Goal: Task Accomplishment & Management: Manage account settings

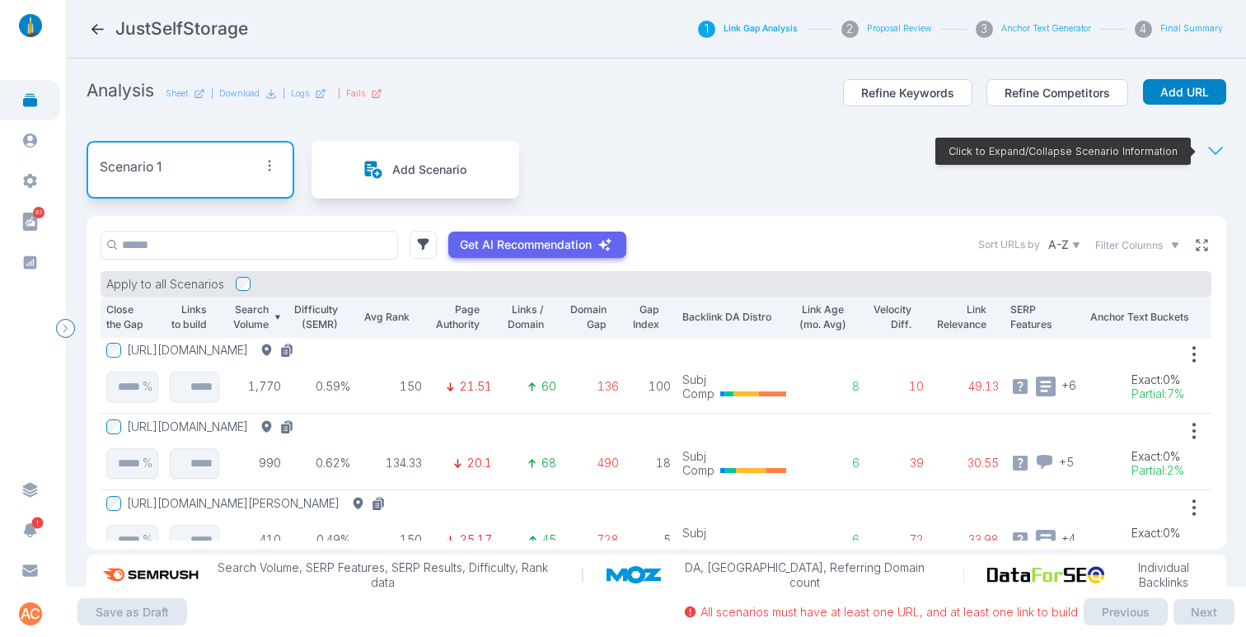
click at [1194, 246] on icon at bounding box center [1201, 244] width 15 height 15
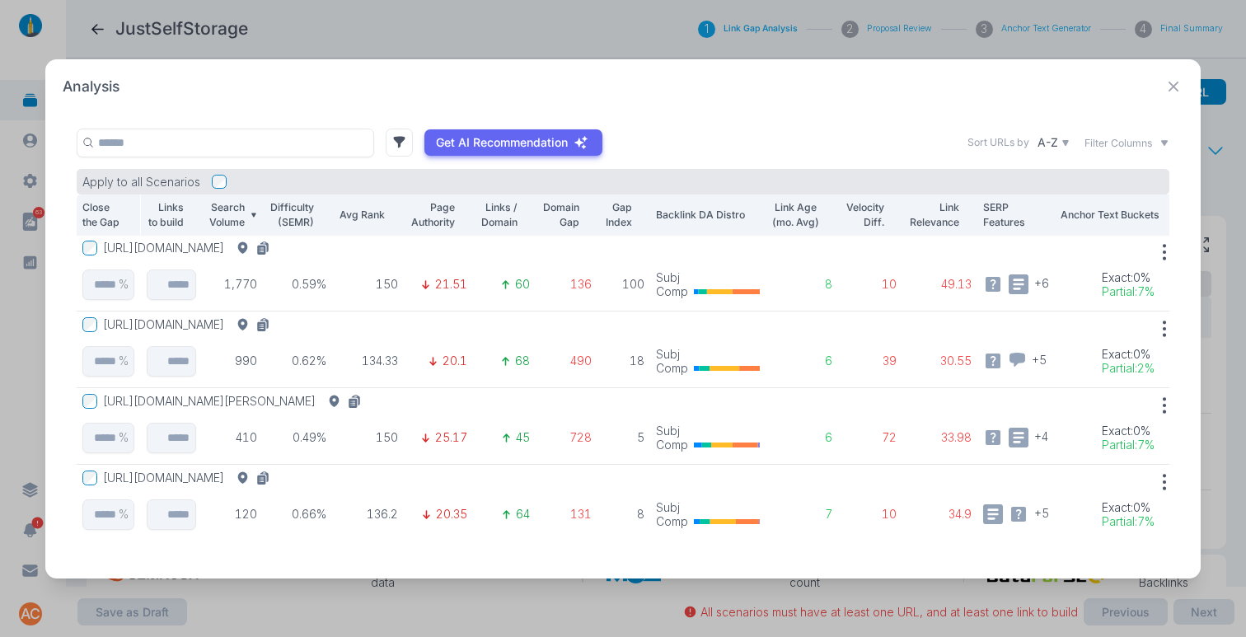
click at [276, 241] on button "[URL][DOMAIN_NAME]" at bounding box center [189, 248] width 173 height 15
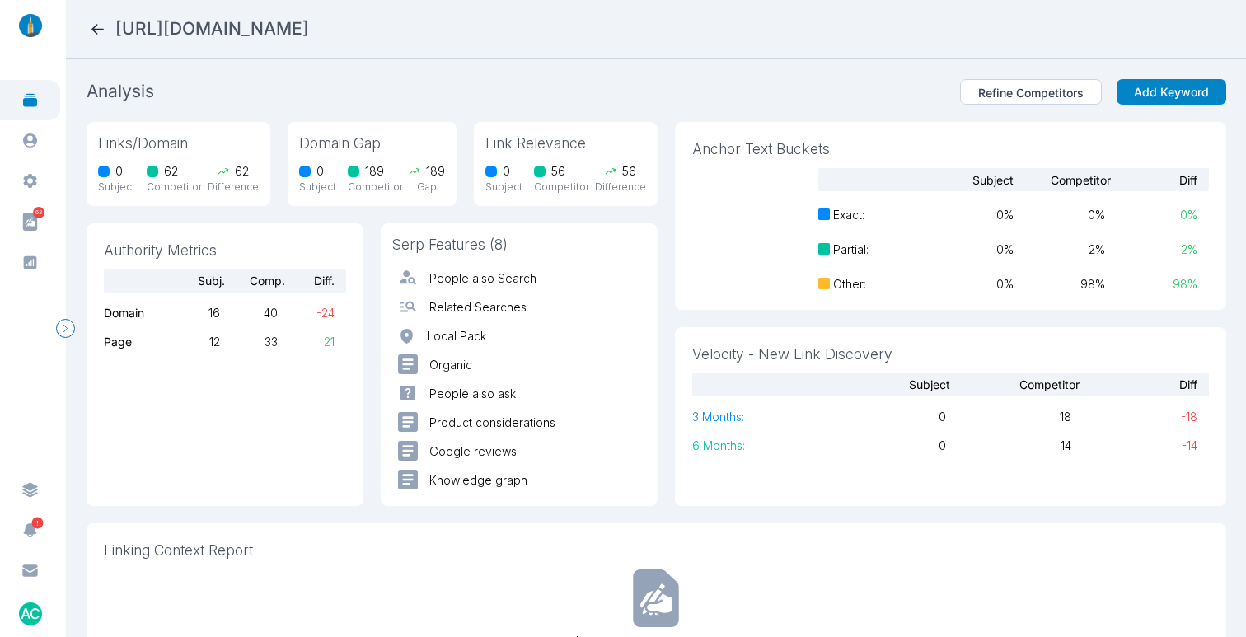
click at [102, 27] on icon at bounding box center [97, 29] width 17 height 17
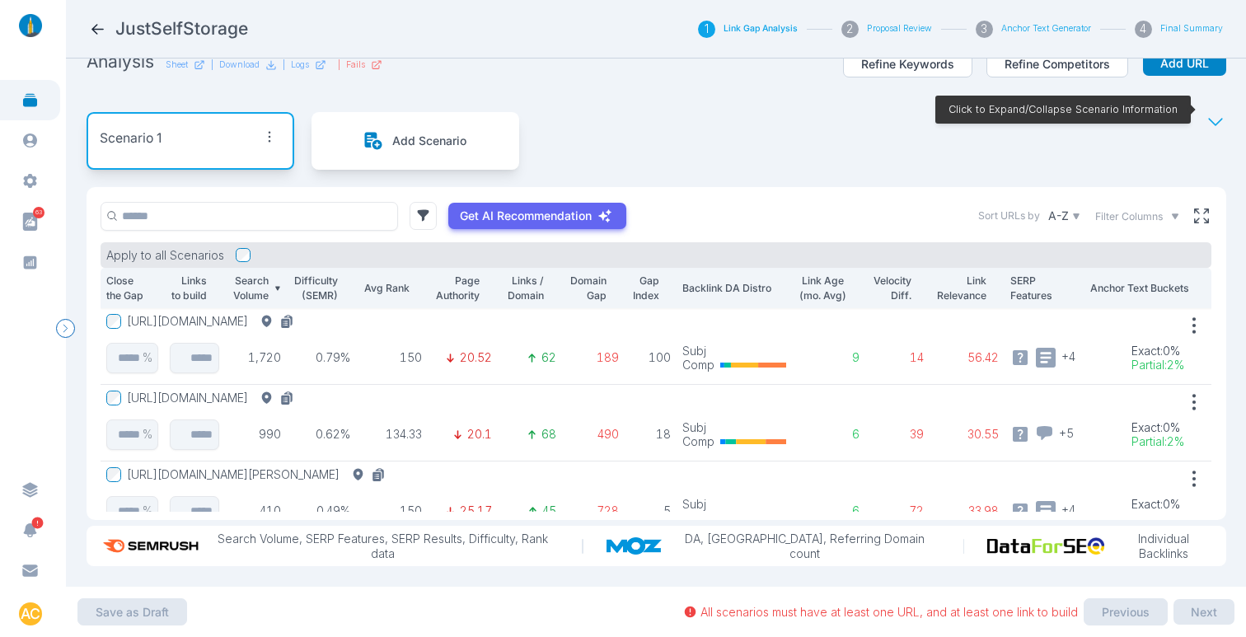
click at [300, 391] on button "[URL][DOMAIN_NAME]" at bounding box center [213, 398] width 173 height 15
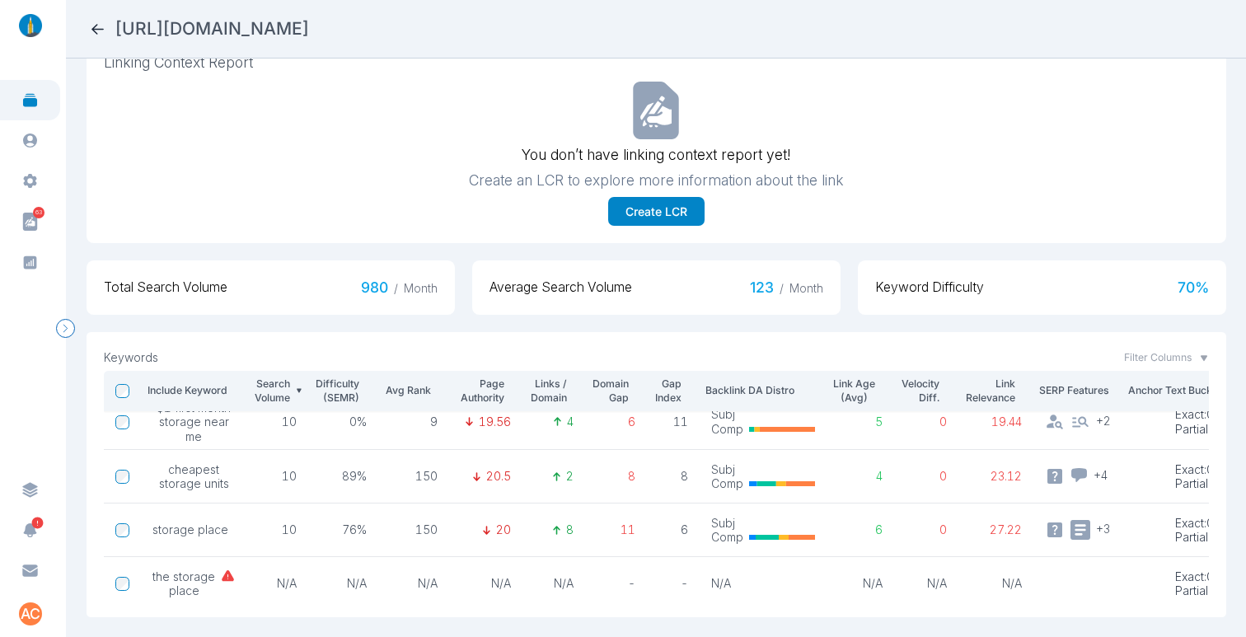
scroll to position [360, 0]
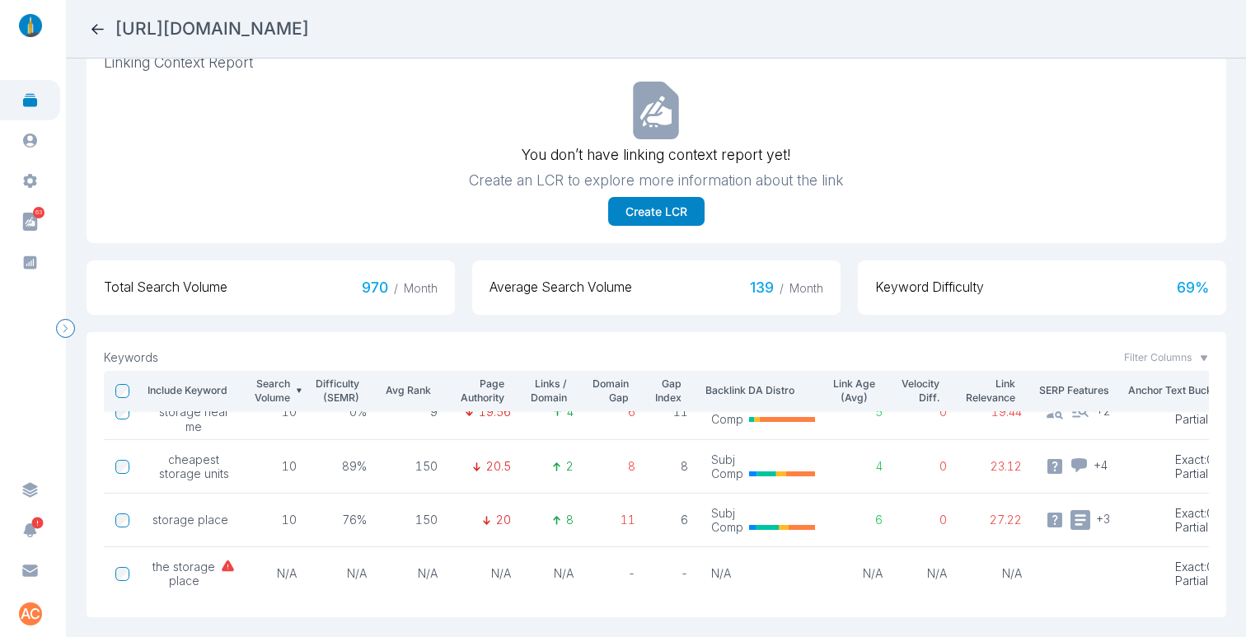
click at [101, 29] on icon at bounding box center [97, 29] width 12 height 11
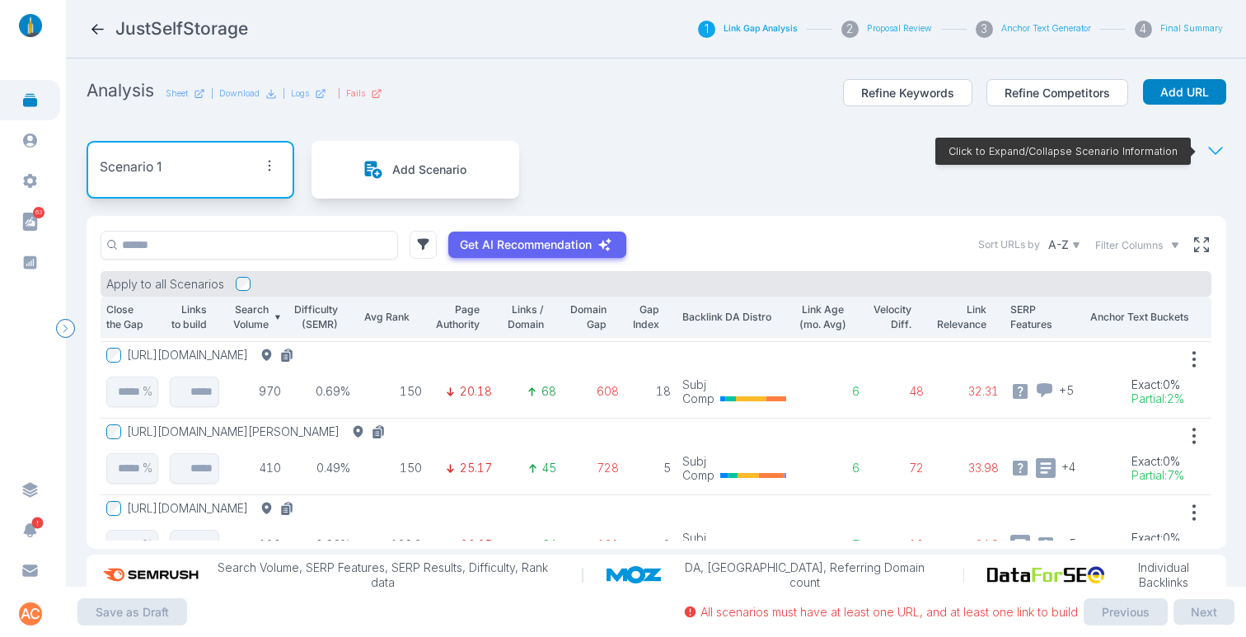
scroll to position [129, 0]
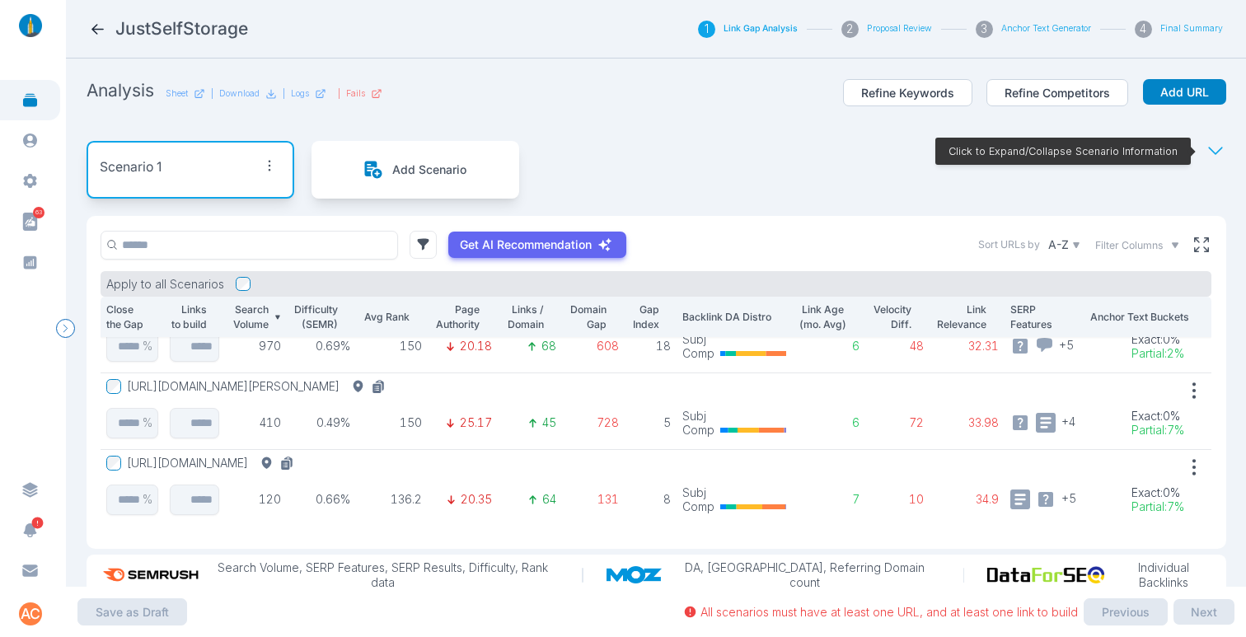
click at [339, 379] on button "[URL][DOMAIN_NAME][PERSON_NAME]" at bounding box center [259, 386] width 265 height 15
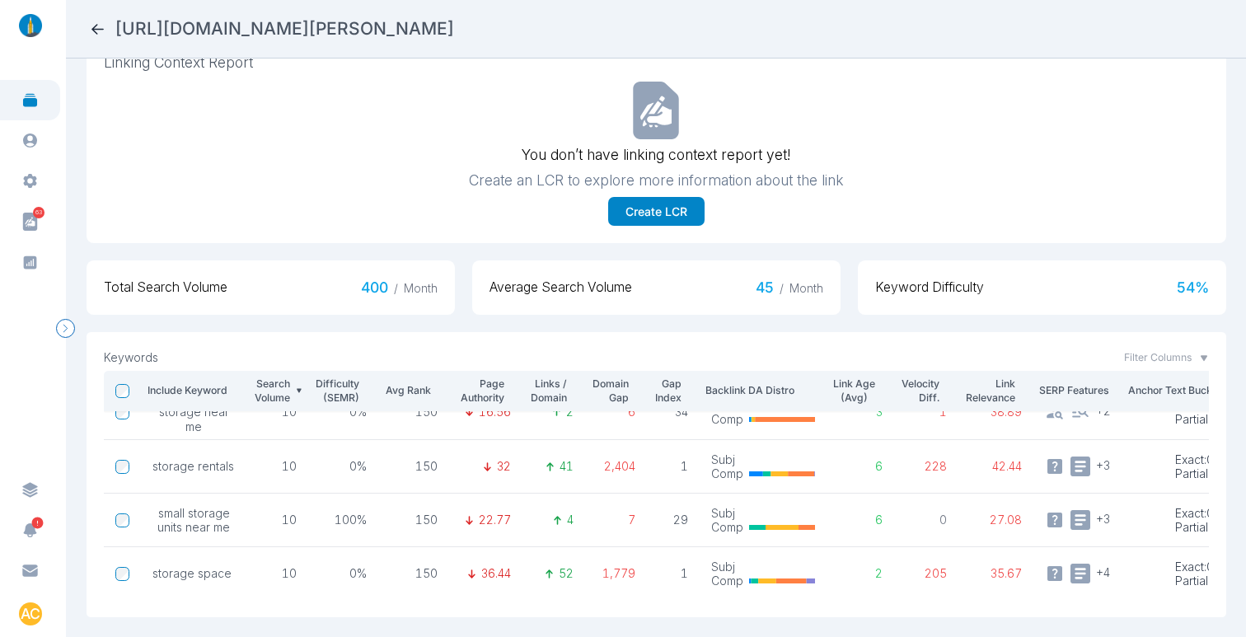
scroll to position [360, 0]
click at [90, 29] on icon at bounding box center [97, 29] width 17 height 17
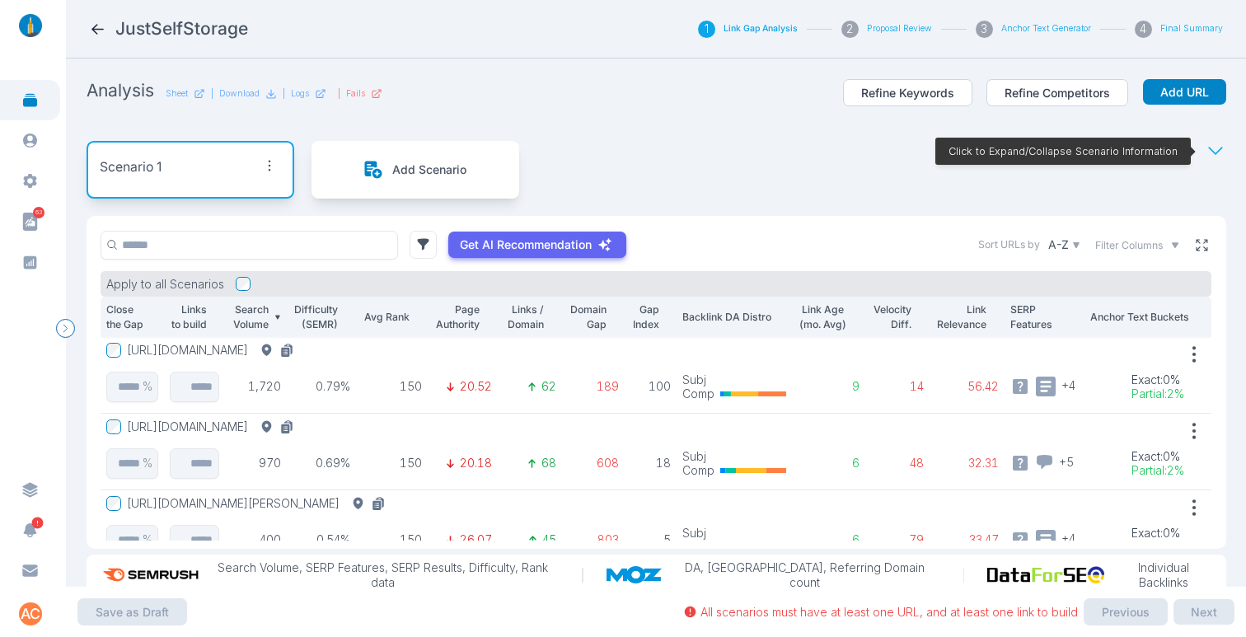
click at [1194, 244] on icon at bounding box center [1201, 244] width 15 height 15
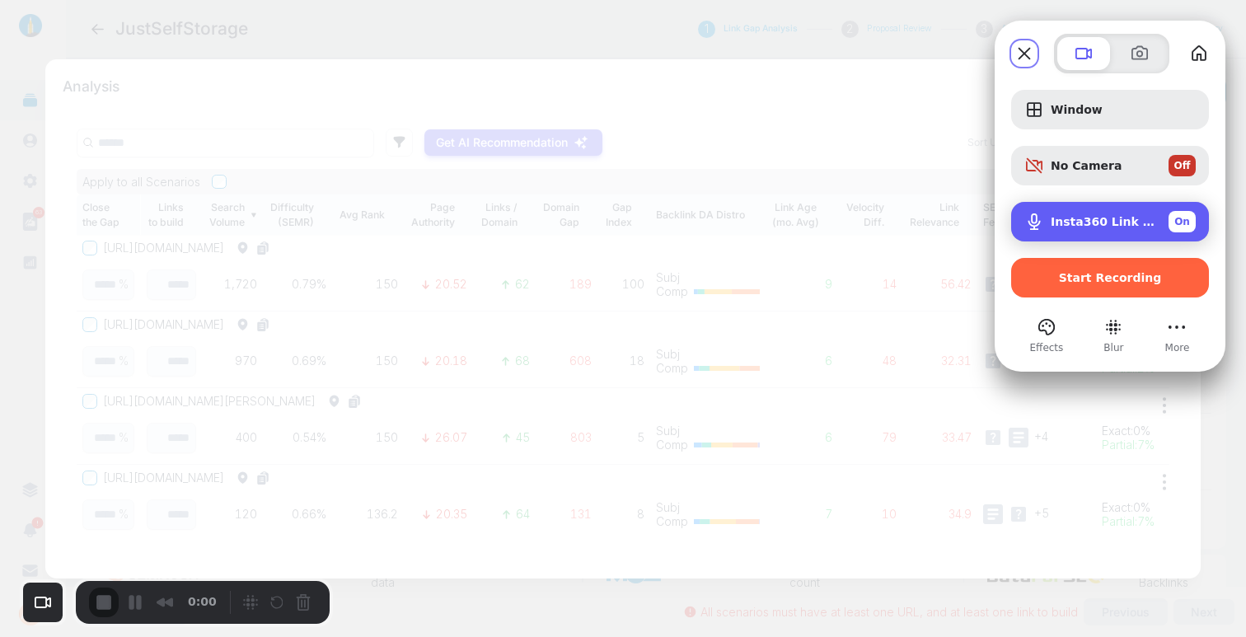
click at [1122, 222] on span "Insta360 Link (2e1a:4c01)" at bounding box center [1103, 221] width 105 height 13
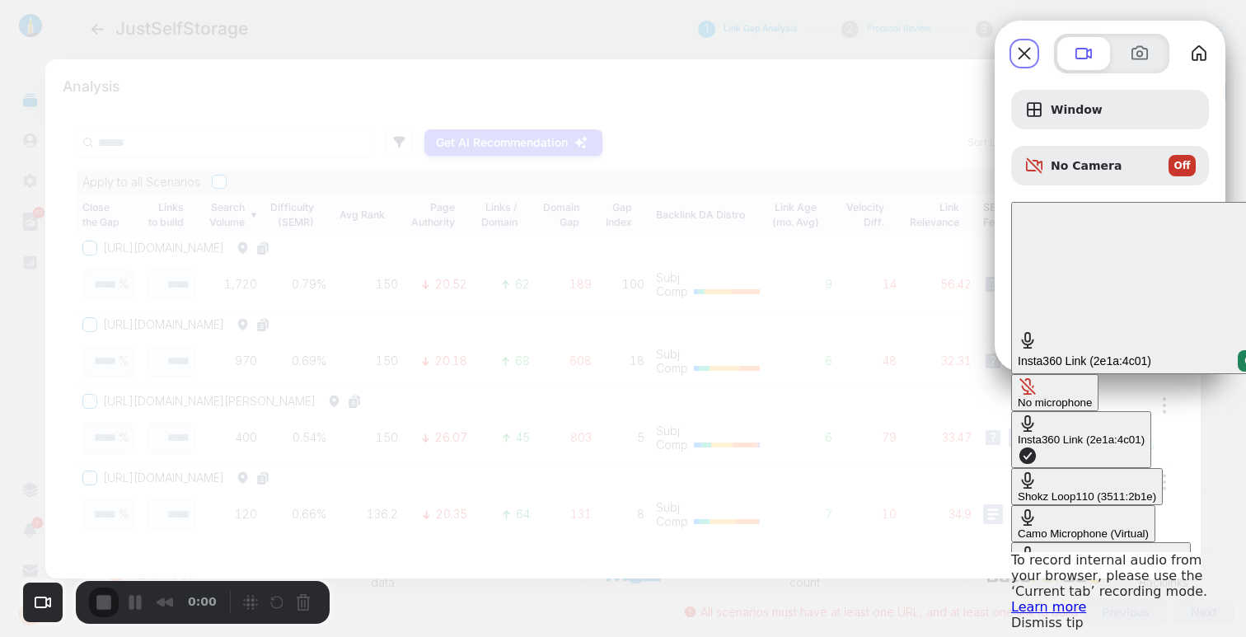
click at [1018, 490] on div "Shokz Loop110 (3511:2b1e)" at bounding box center [1087, 496] width 138 height 12
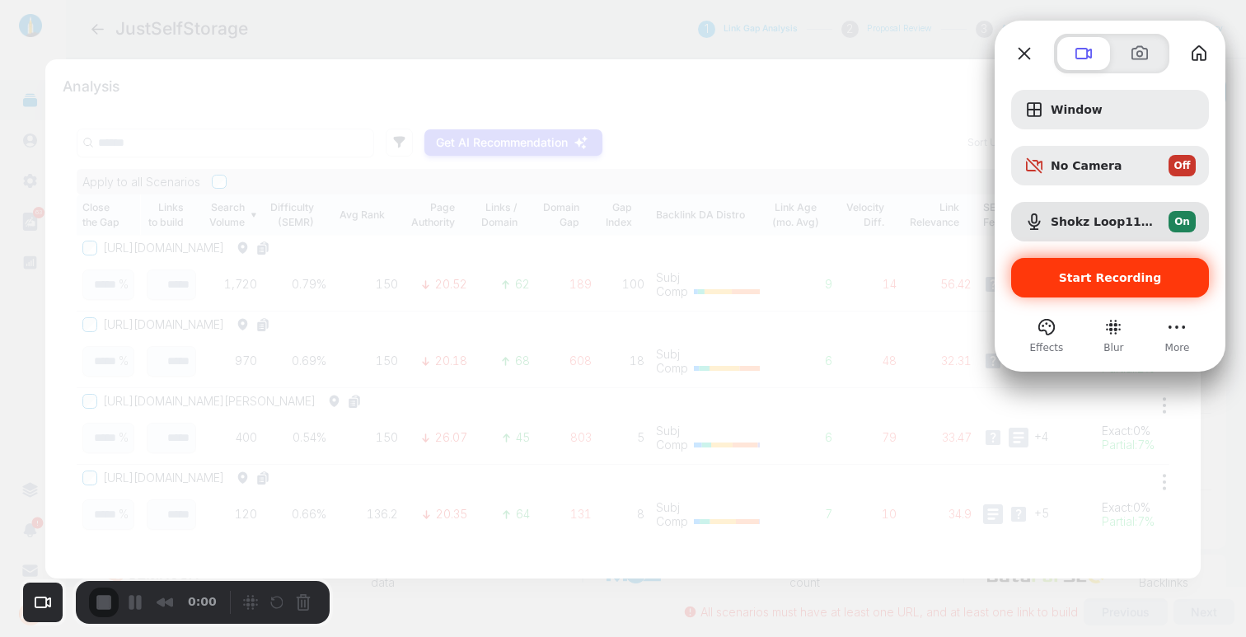
click at [1103, 276] on span "Start Recording" at bounding box center [1110, 277] width 103 height 13
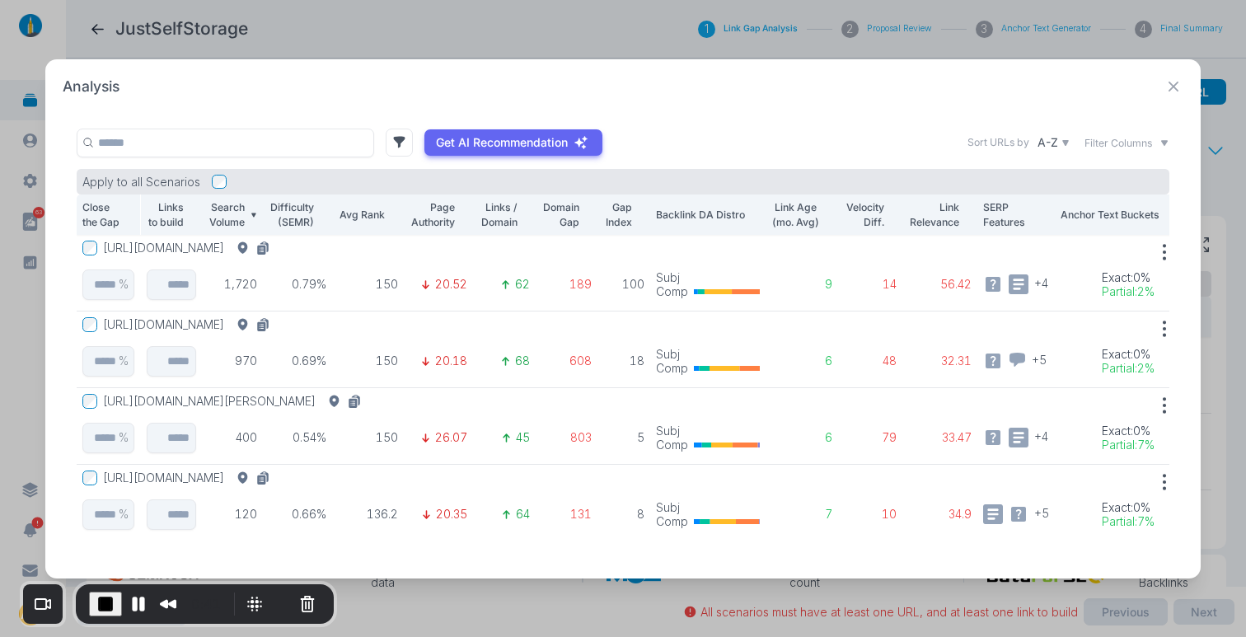
click at [276, 241] on button "[URL][DOMAIN_NAME]" at bounding box center [189, 248] width 173 height 15
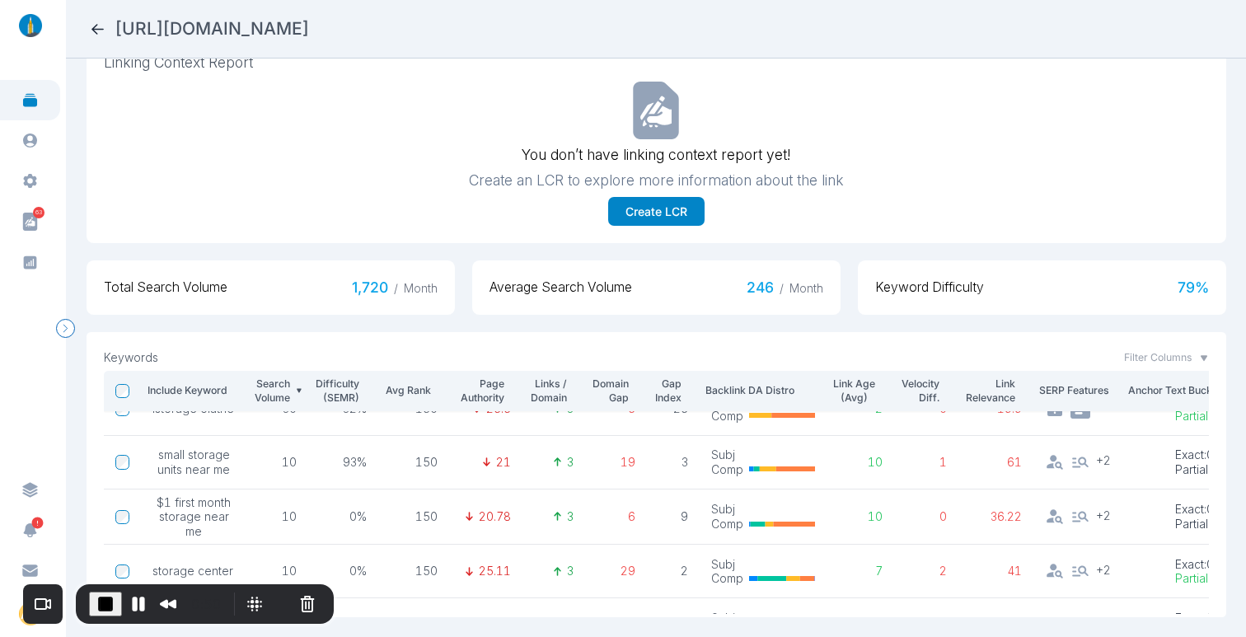
scroll to position [325, 0]
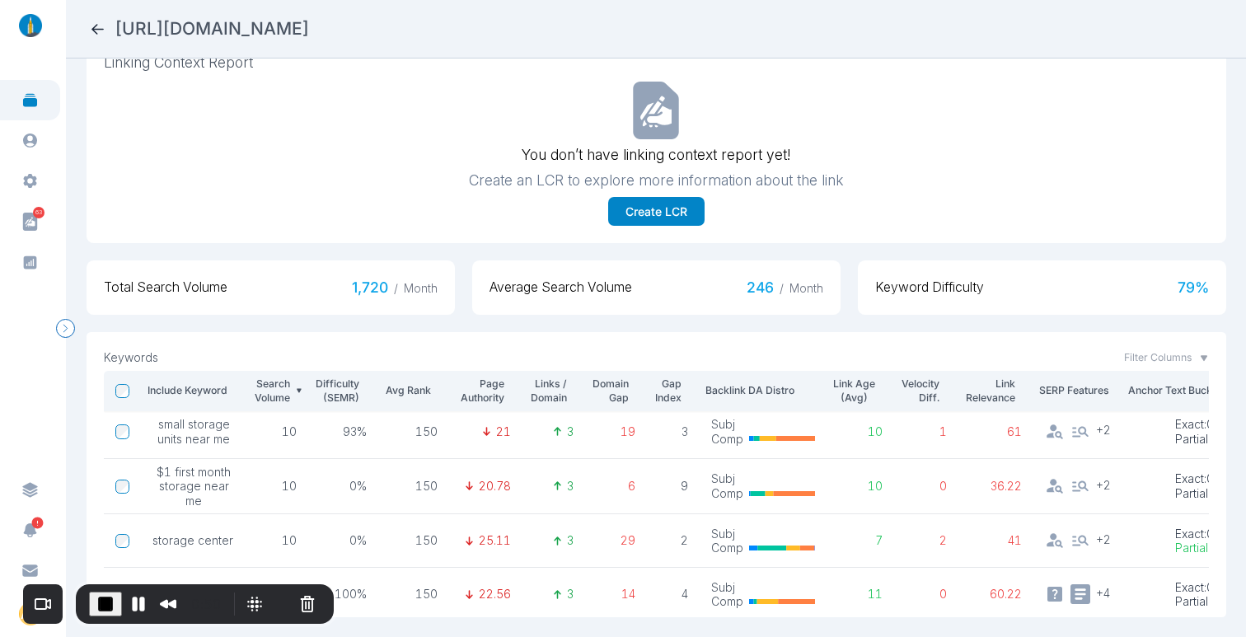
click at [250, 474] on tbody "storage units 140 77% 150 18.44 2 22 33 Subj Comp 7 1 54 + 4 Exact : 5% Partial…" at bounding box center [683, 352] width 1158 height 537
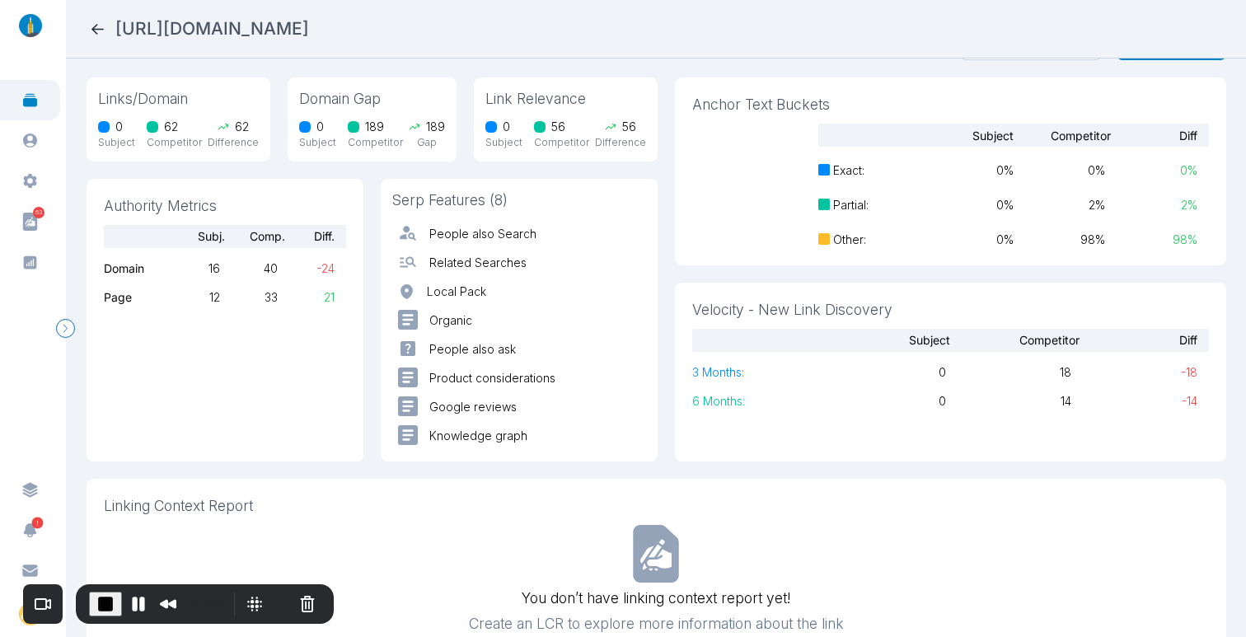
scroll to position [0, 0]
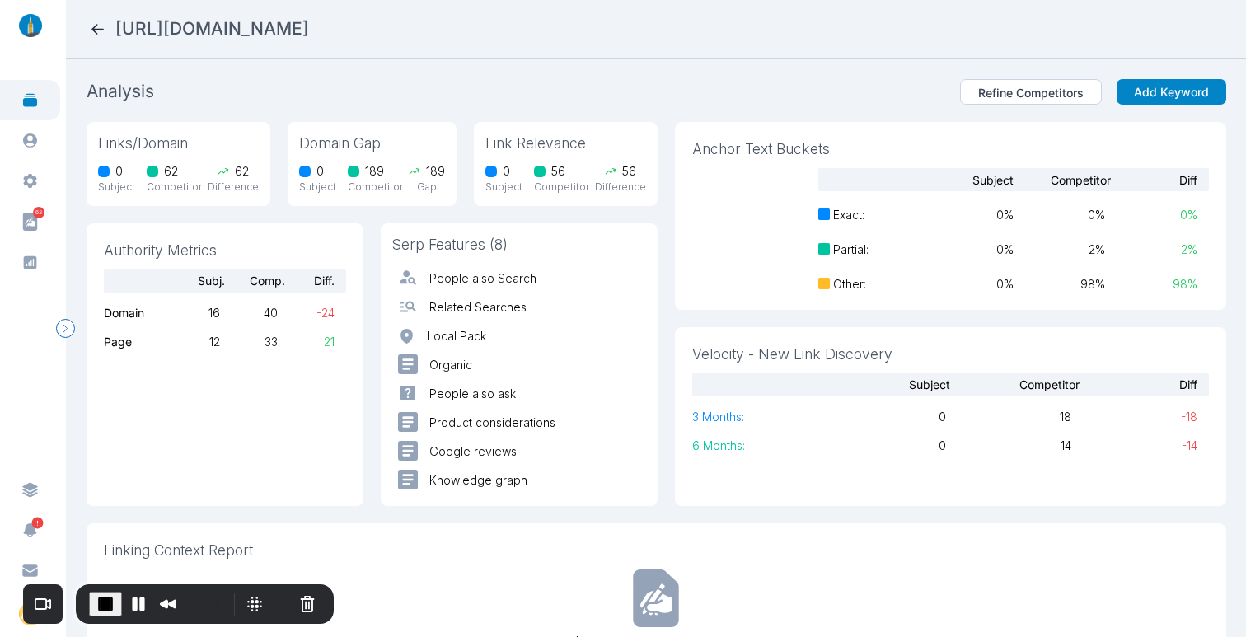
click at [98, 30] on icon at bounding box center [97, 29] width 17 height 17
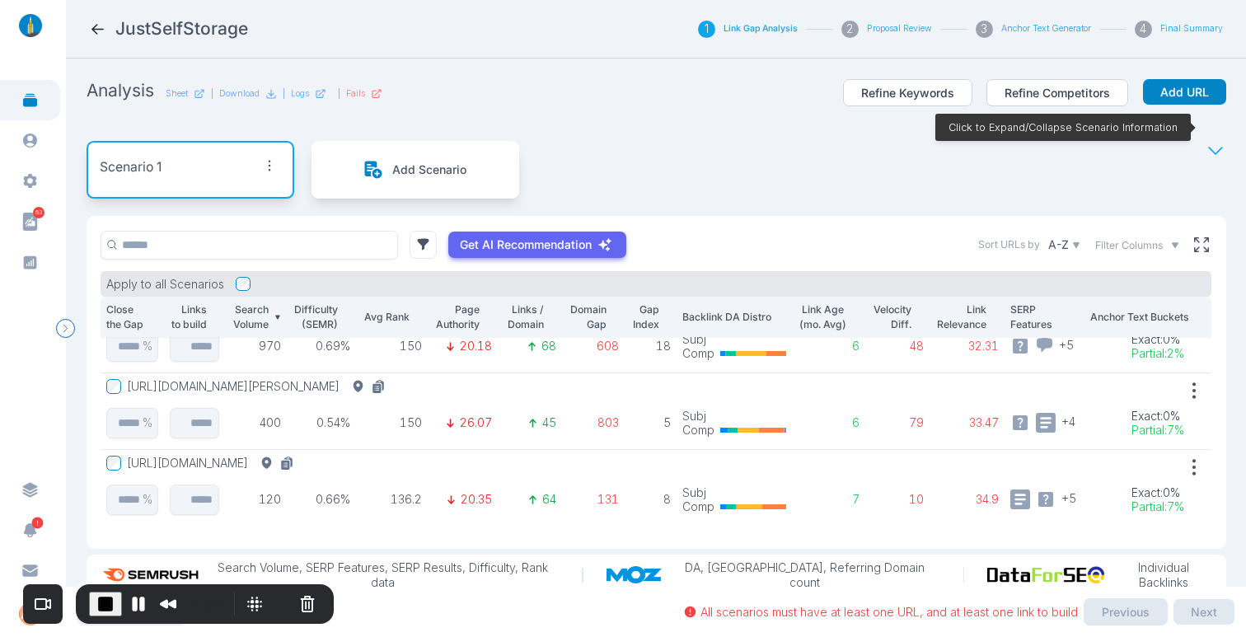
scroll to position [41, 0]
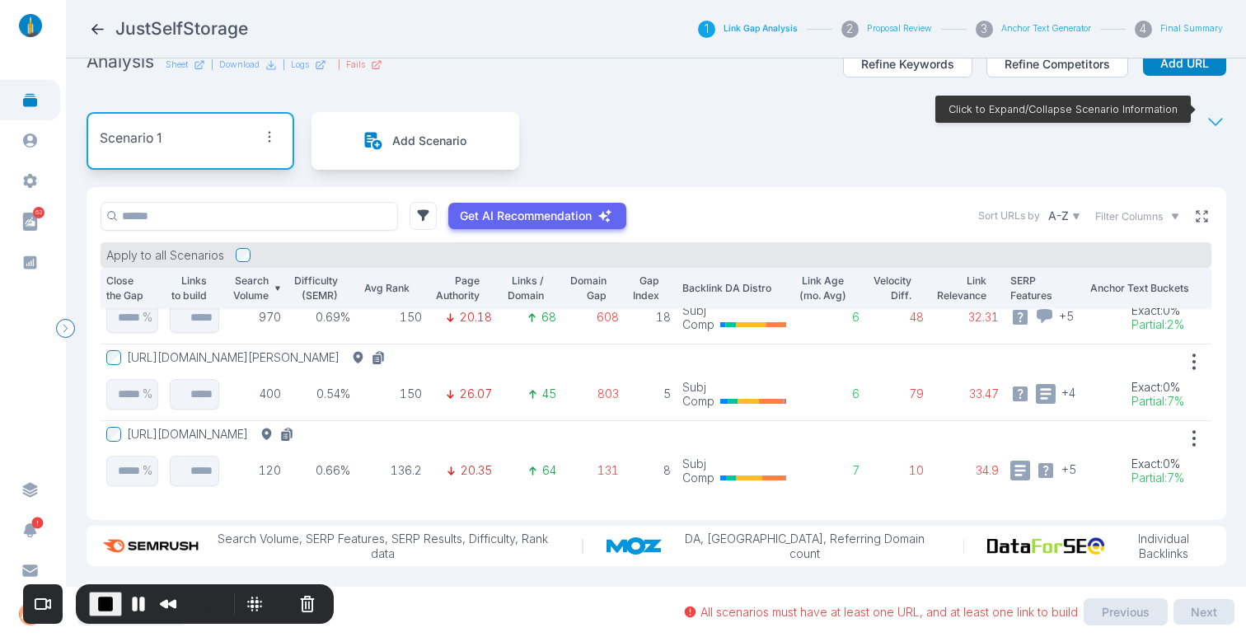
click at [1194, 209] on icon at bounding box center [1201, 215] width 15 height 15
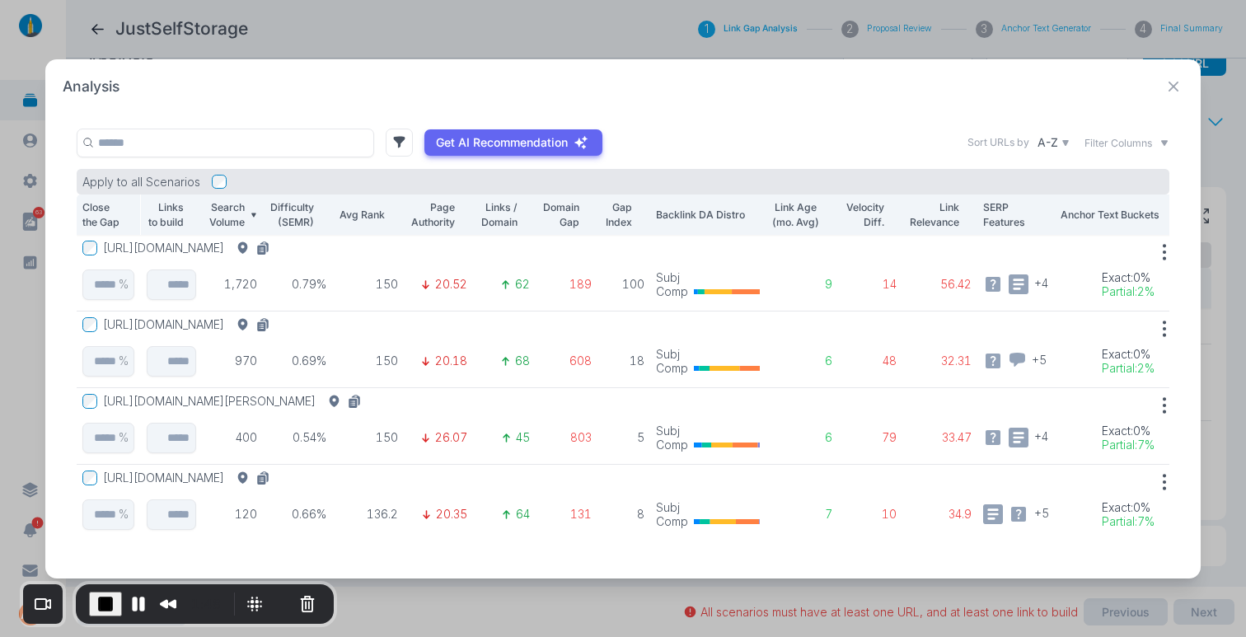
click at [360, 396] on button "[URL][DOMAIN_NAME][PERSON_NAME]" at bounding box center [235, 401] width 265 height 15
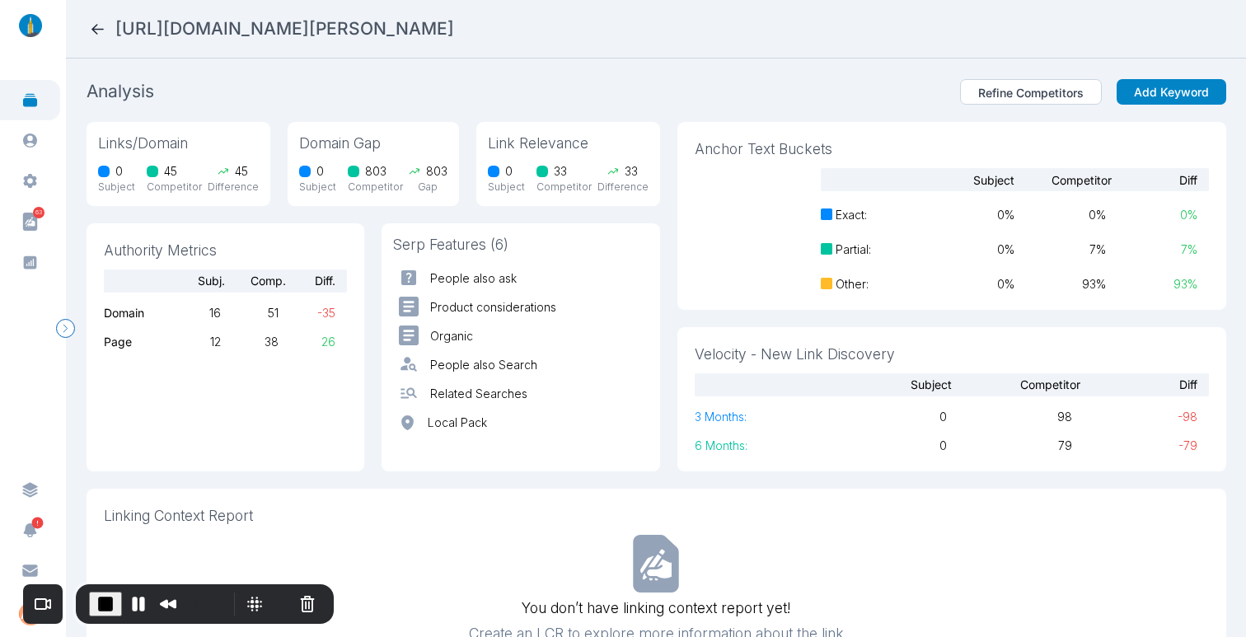
click at [113, 36] on div "[URL][DOMAIN_NAME][PERSON_NAME]" at bounding box center [656, 28] width 1134 height 23
click at [92, 32] on icon at bounding box center [97, 29] width 17 height 17
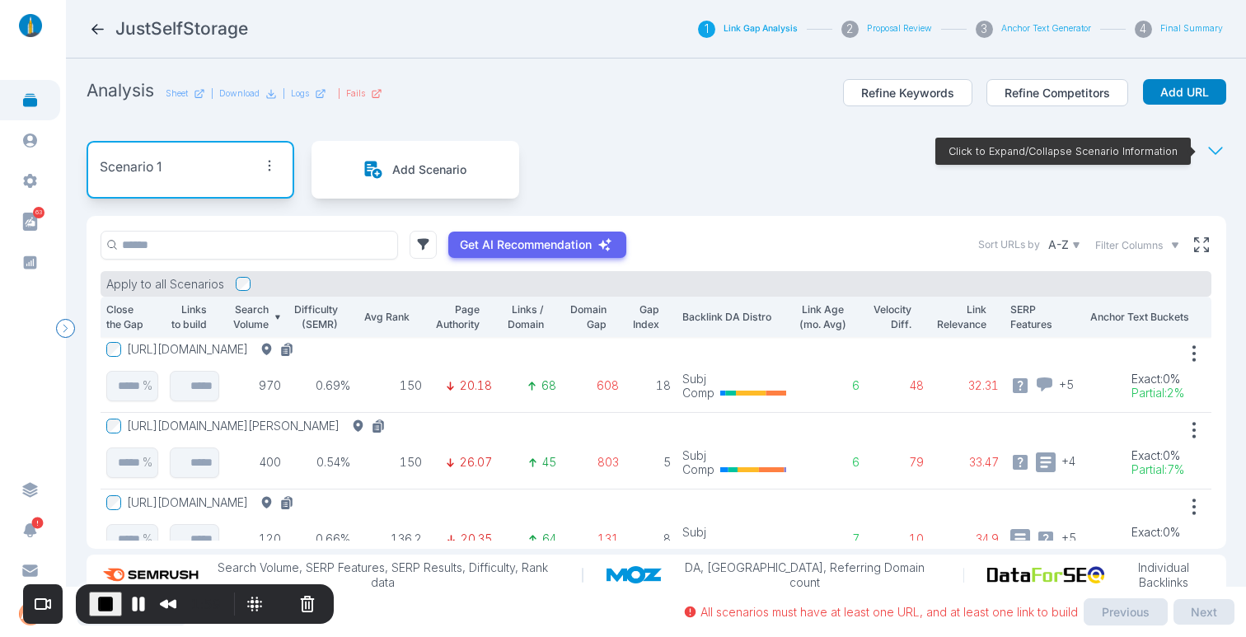
scroll to position [74, 0]
click at [1194, 241] on icon at bounding box center [1201, 244] width 15 height 15
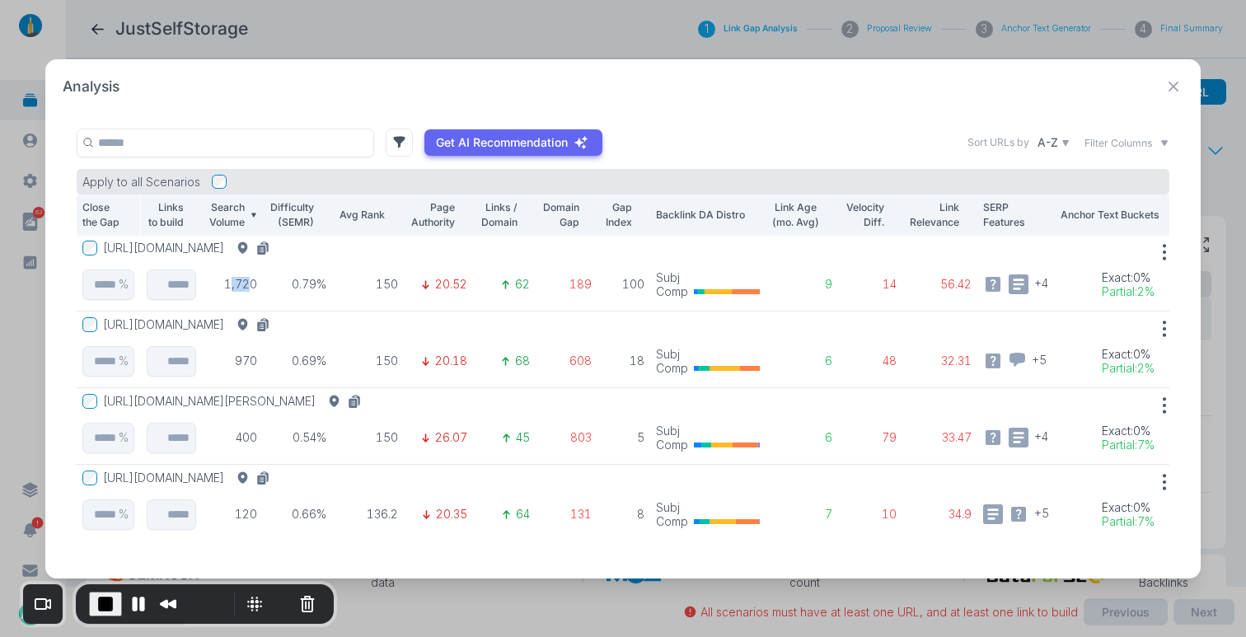
drag, startPoint x: 230, startPoint y: 276, endPoint x: 248, endPoint y: 275, distance: 18.1
click at [248, 277] on p "1,720" at bounding box center [232, 284] width 50 height 15
click at [249, 277] on p "1,720" at bounding box center [232, 284] width 50 height 15
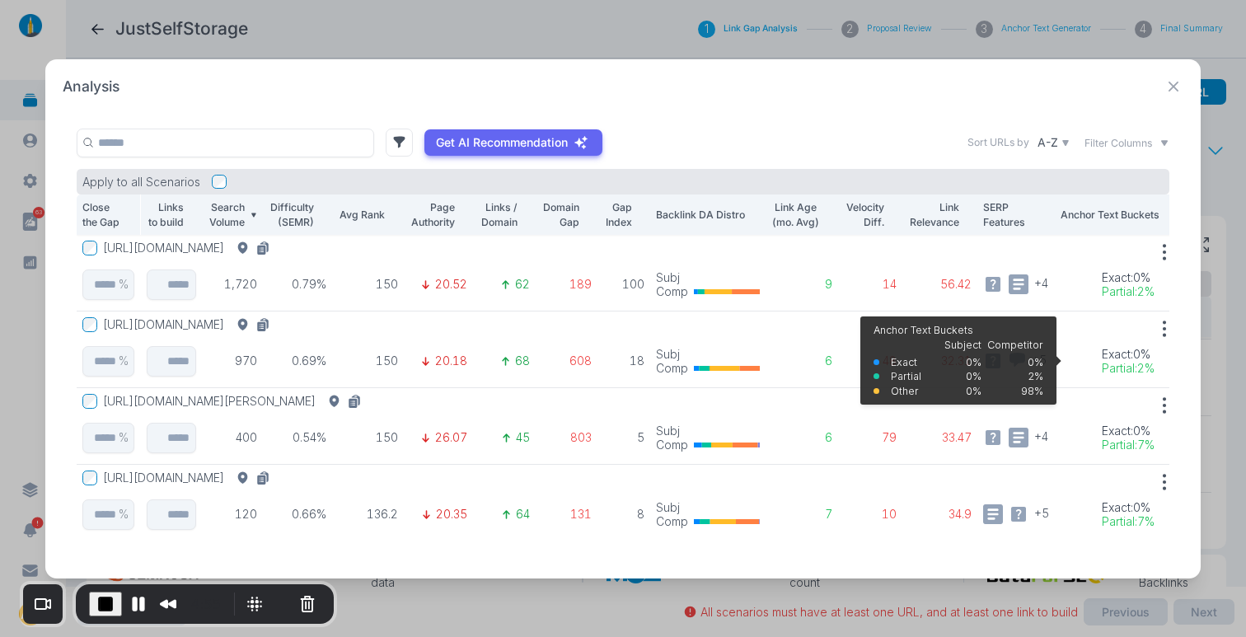
scroll to position [0, 17]
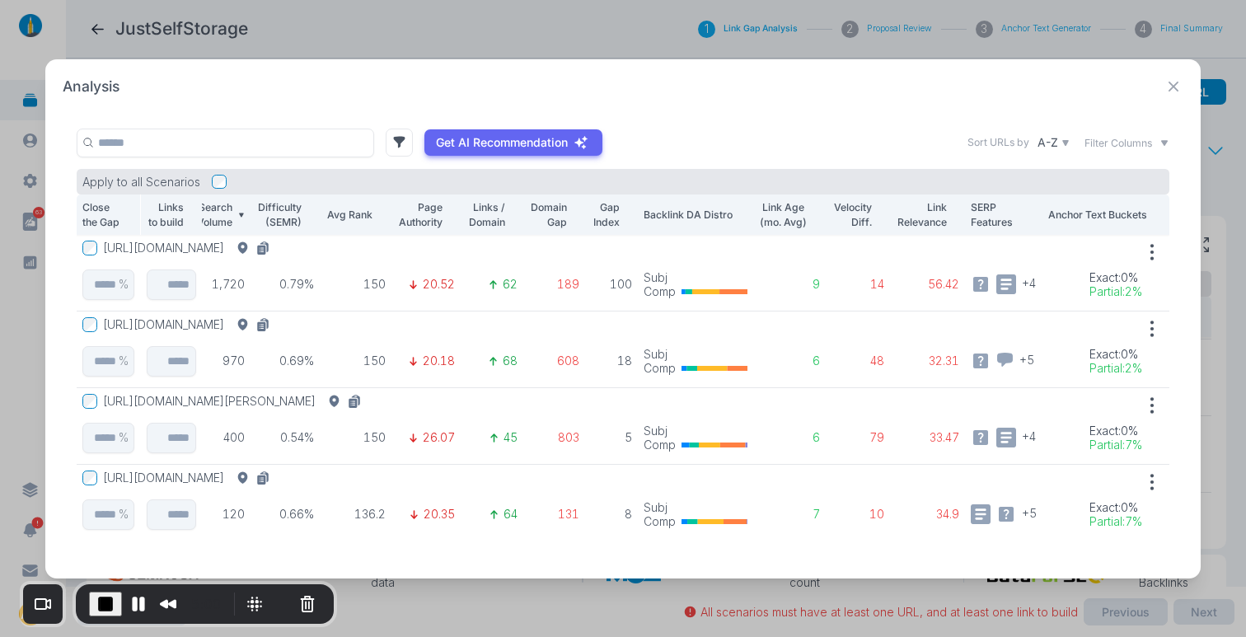
click at [1177, 78] on icon at bounding box center [1173, 87] width 21 height 21
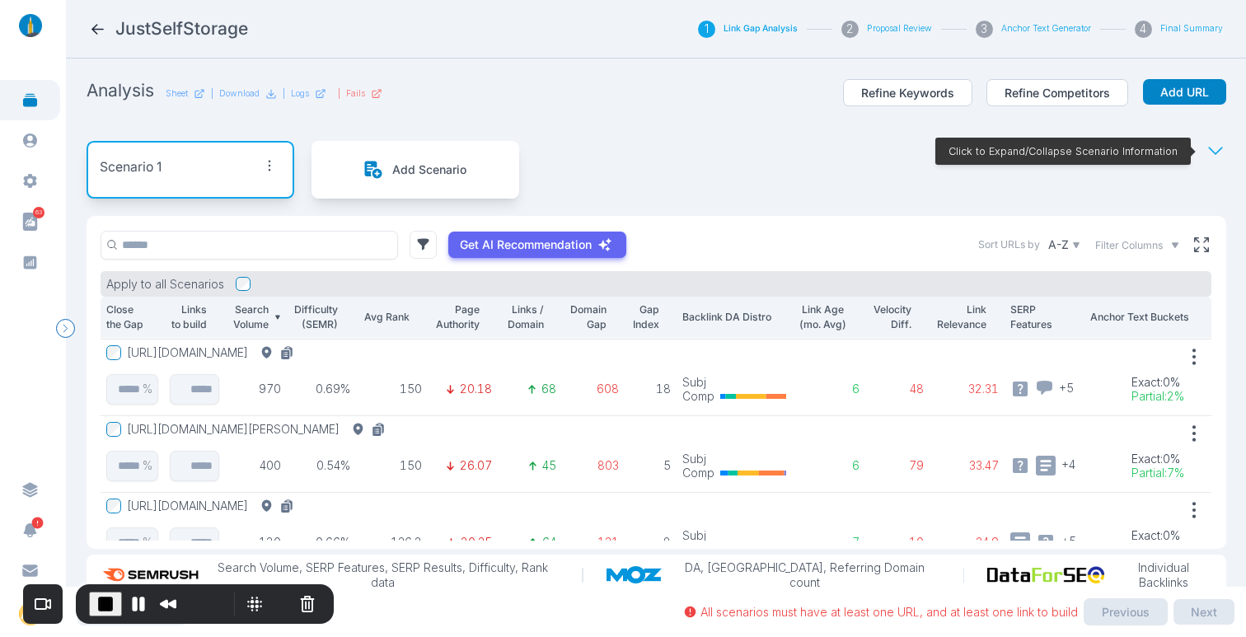
click at [751, 151] on div "Scenario 1 Add Scenario Click to Expand/Collapse Scenario Information" at bounding box center [657, 170] width 1140 height 92
click at [105, 602] on span "End Recording" at bounding box center [106, 604] width 20 height 20
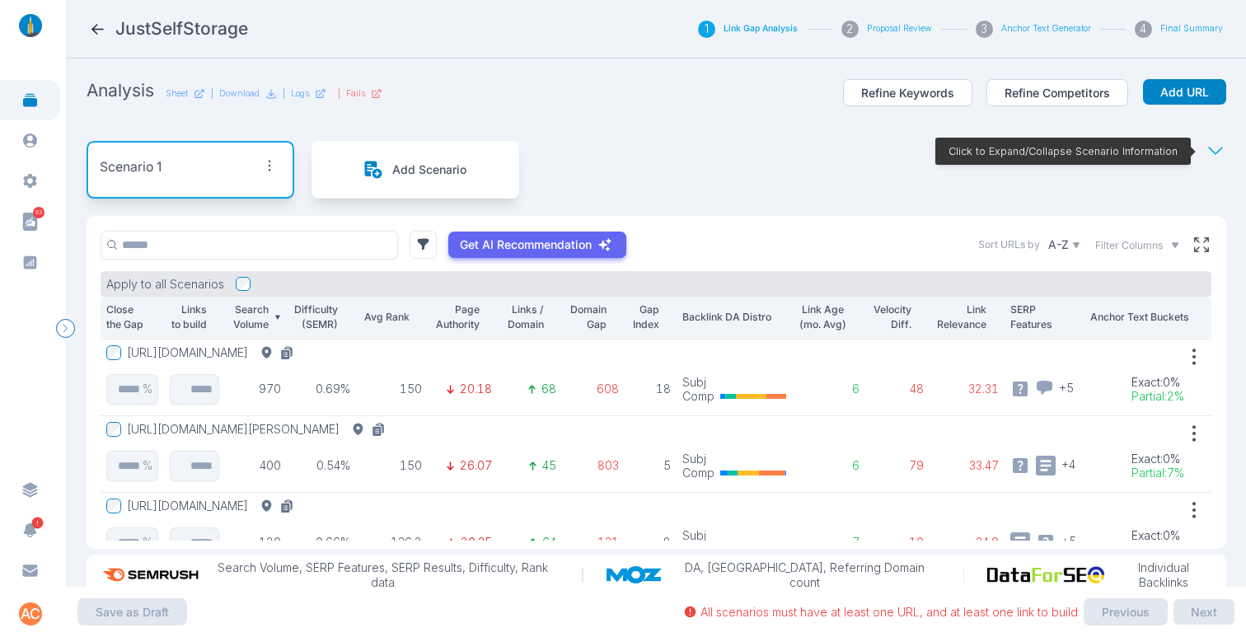
click at [743, 140] on div "Scenario 1 Add Scenario Click to Expand/Collapse Scenario Information" at bounding box center [657, 170] width 1140 height 92
drag, startPoint x: 32, startPoint y: 131, endPoint x: 65, endPoint y: 130, distance: 33.0
click at [32, 132] on icon at bounding box center [29, 140] width 17 height 17
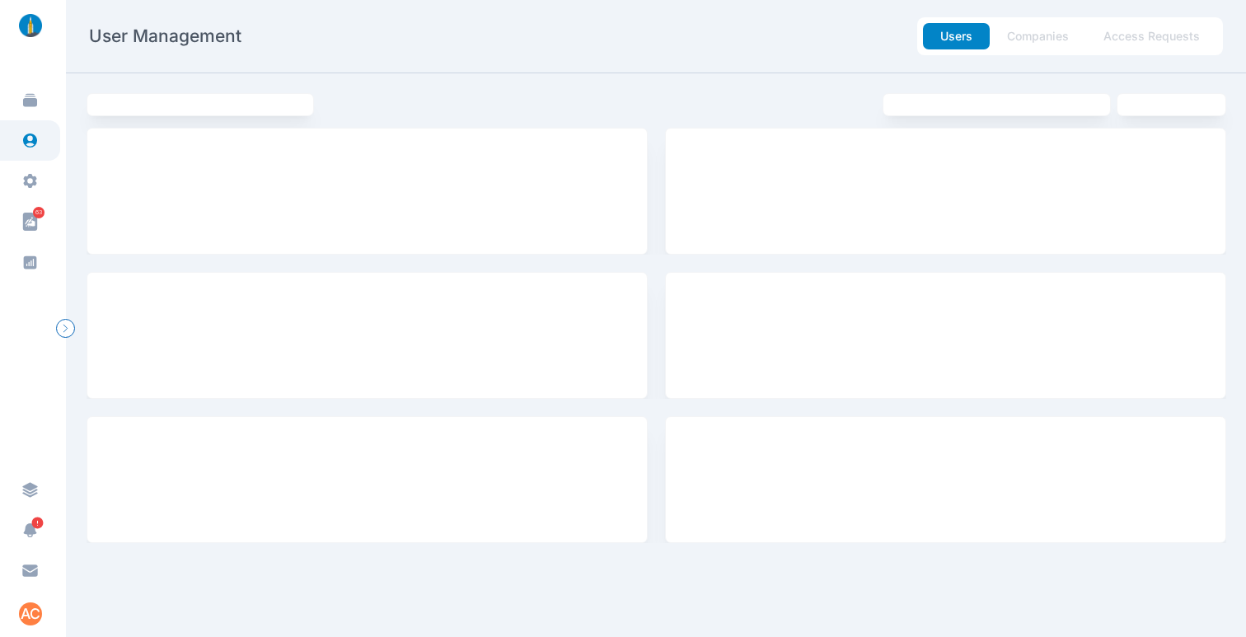
click at [1137, 39] on button "Access Requests" at bounding box center [1151, 36] width 131 height 26
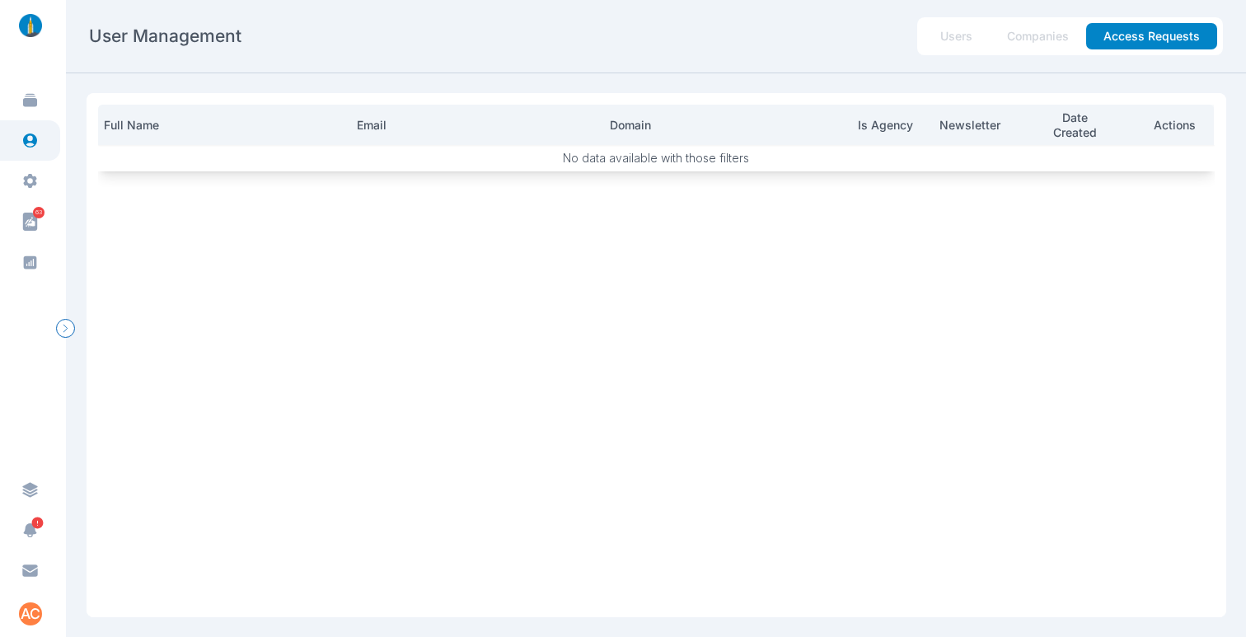
click at [957, 35] on button "Users" at bounding box center [956, 36] width 67 height 26
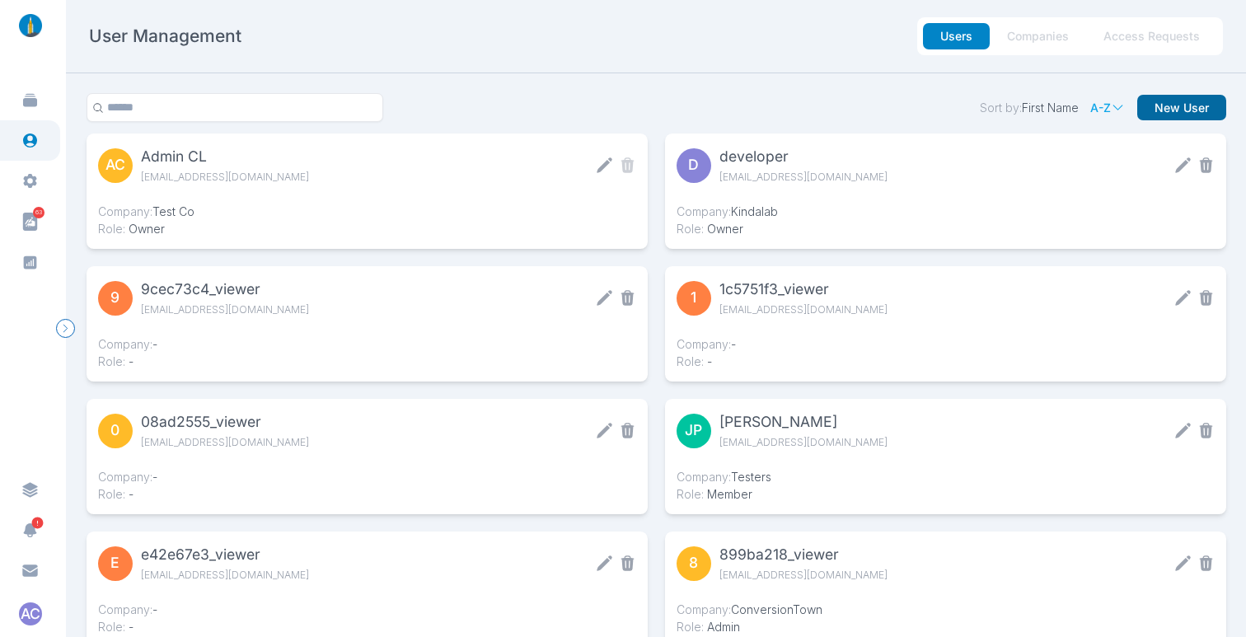
click at [1160, 105] on button "New User" at bounding box center [1181, 108] width 89 height 26
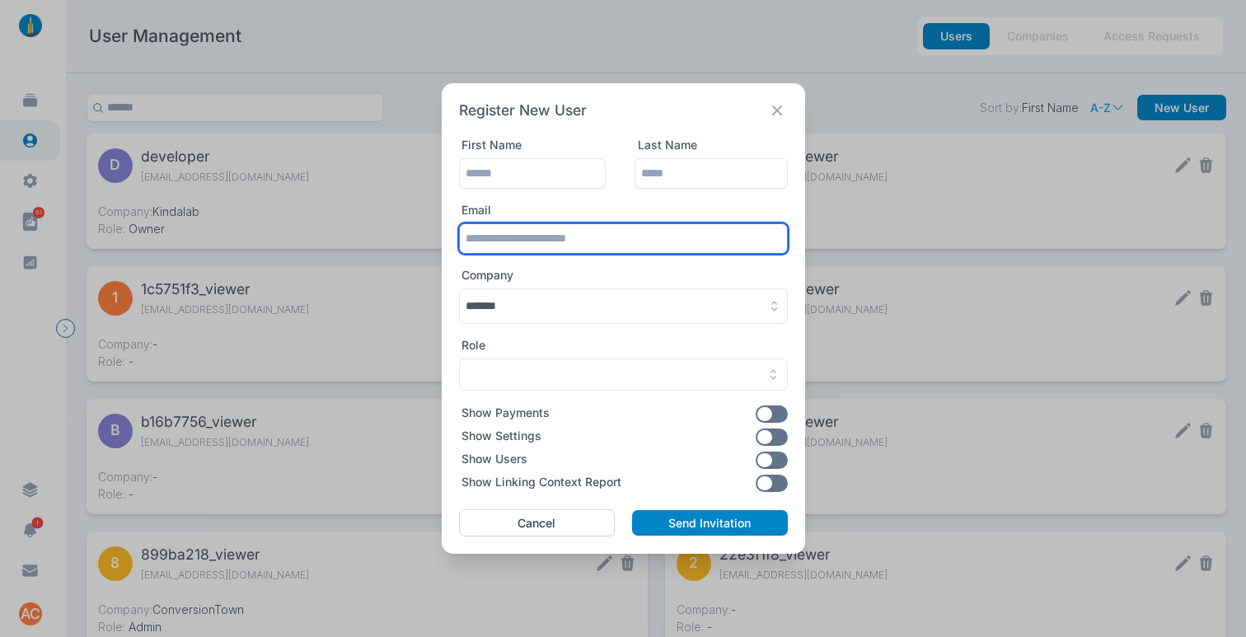
click at [557, 234] on input "text" at bounding box center [623, 238] width 329 height 30
paste input "**********"
type input "**********"
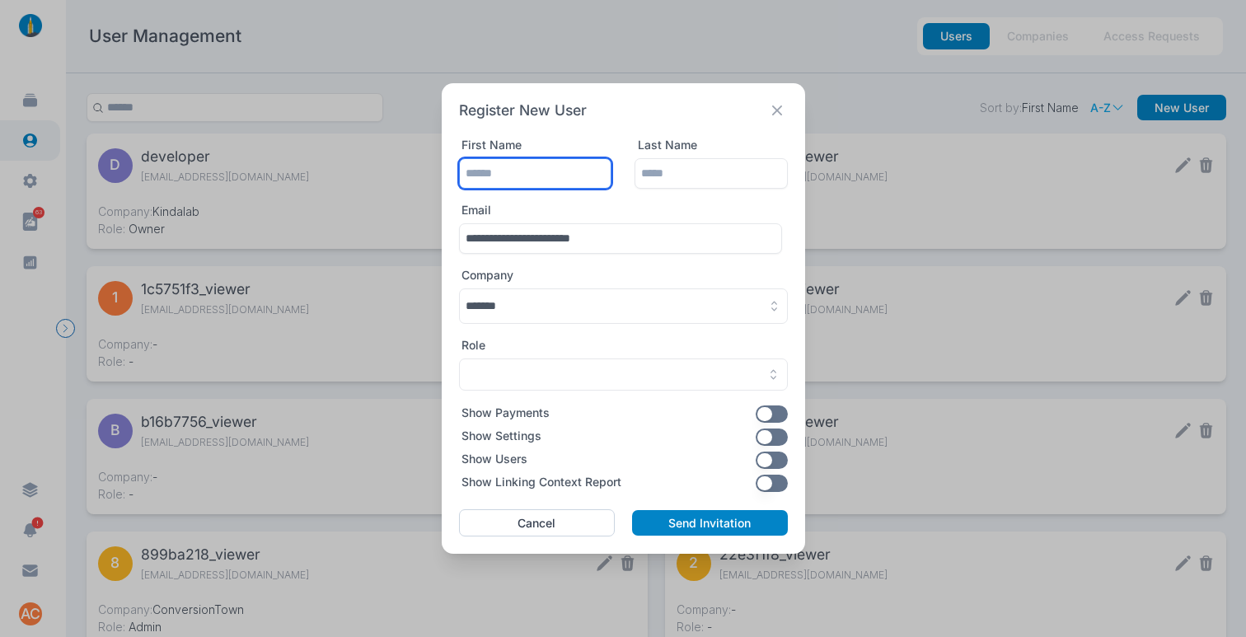
click at [533, 162] on input "text" at bounding box center [535, 173] width 153 height 30
type input "*"
type input "*****"
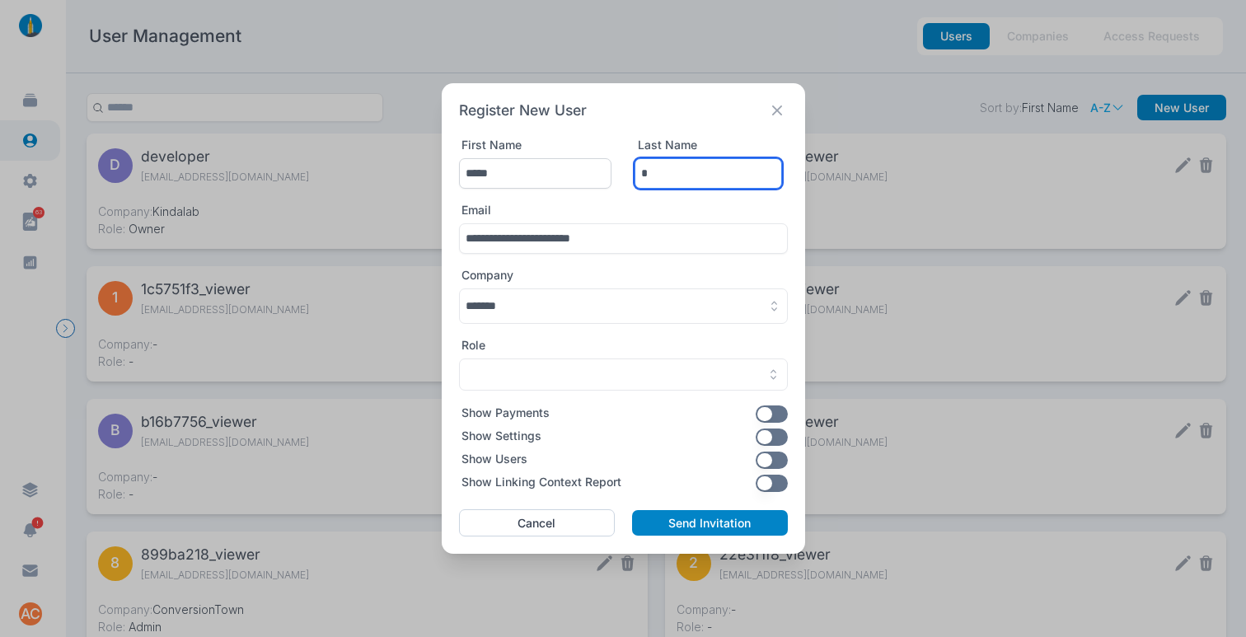
type input "*"
type input "****"
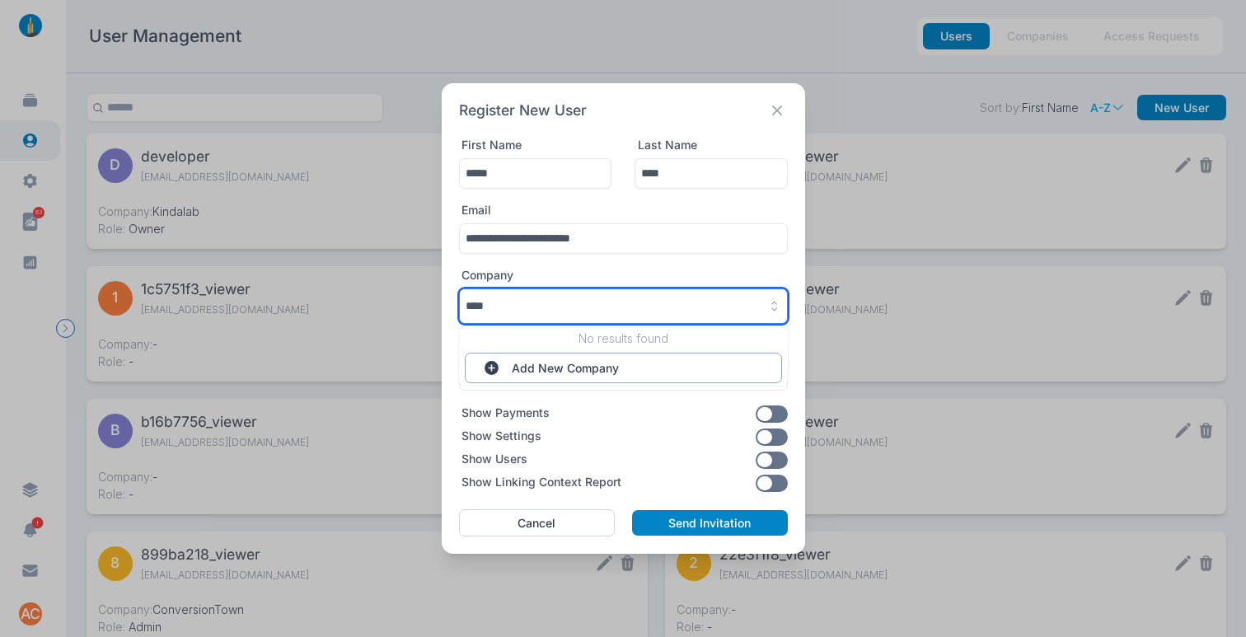
type input "****"
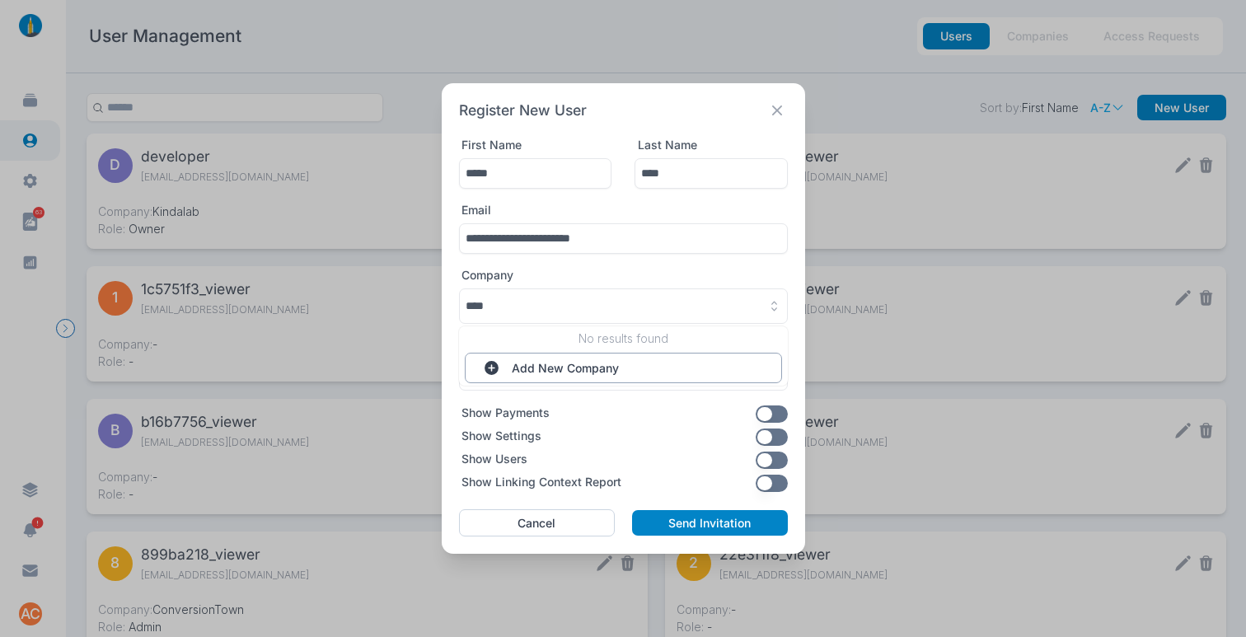
click at [558, 365] on button "Add New Company" at bounding box center [623, 368] width 317 height 30
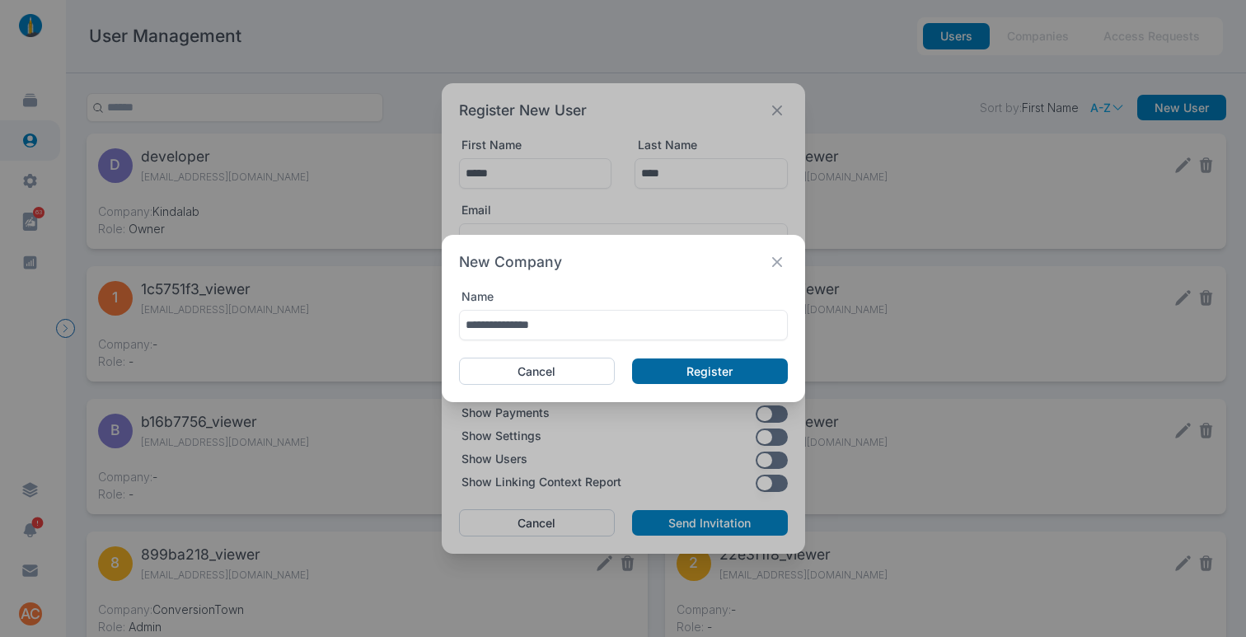
type input "**********"
click at [691, 377] on button "Register" at bounding box center [709, 371] width 155 height 26
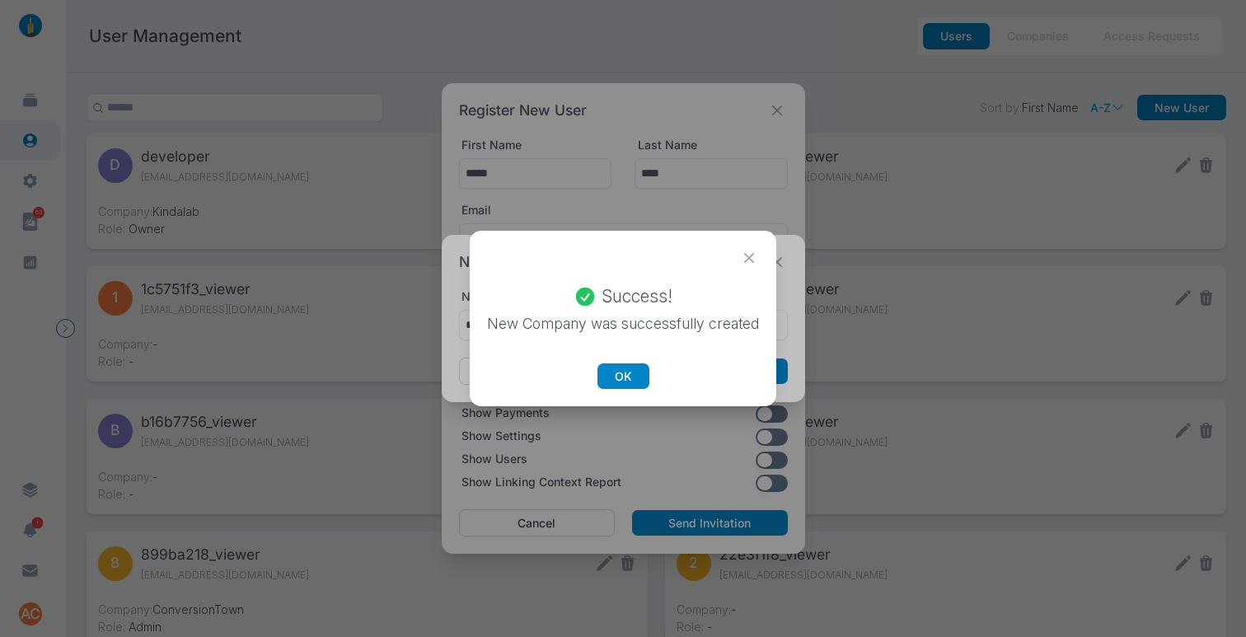
drag, startPoint x: 627, startPoint y: 329, endPoint x: 629, endPoint y: 361, distance: 32.2
click at [627, 329] on p "New Company was successfully created" at bounding box center [623, 324] width 272 height 21
click at [629, 366] on button "OK" at bounding box center [623, 376] width 52 height 26
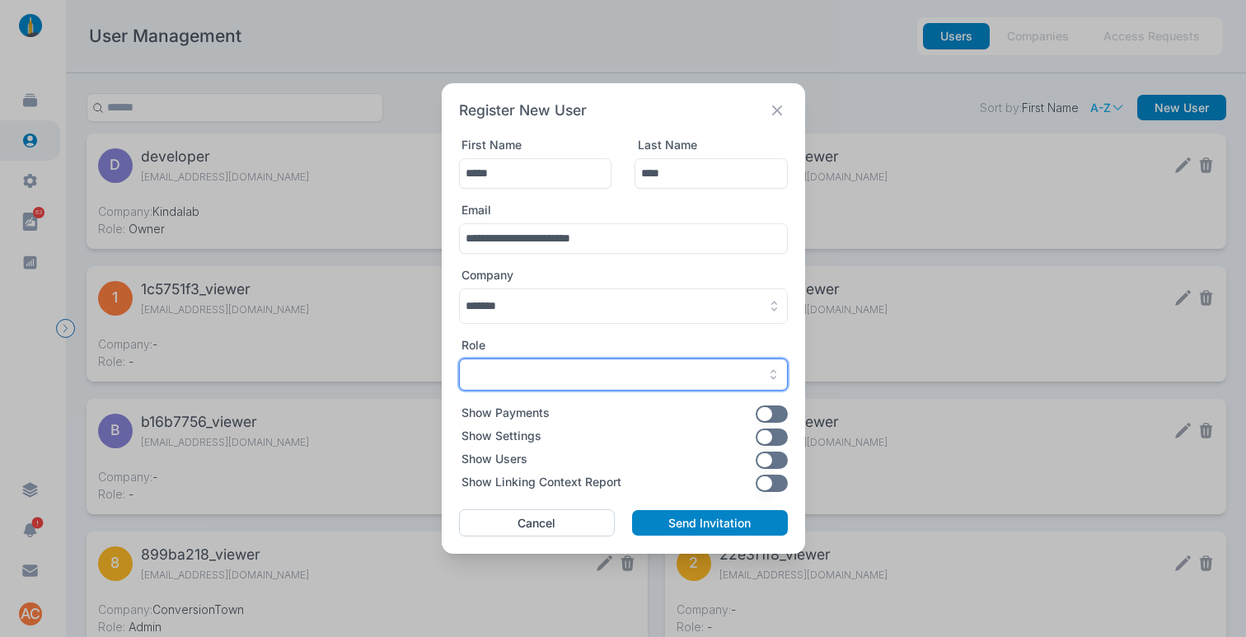
click at [625, 376] on div "button" at bounding box center [624, 375] width 316 height 15
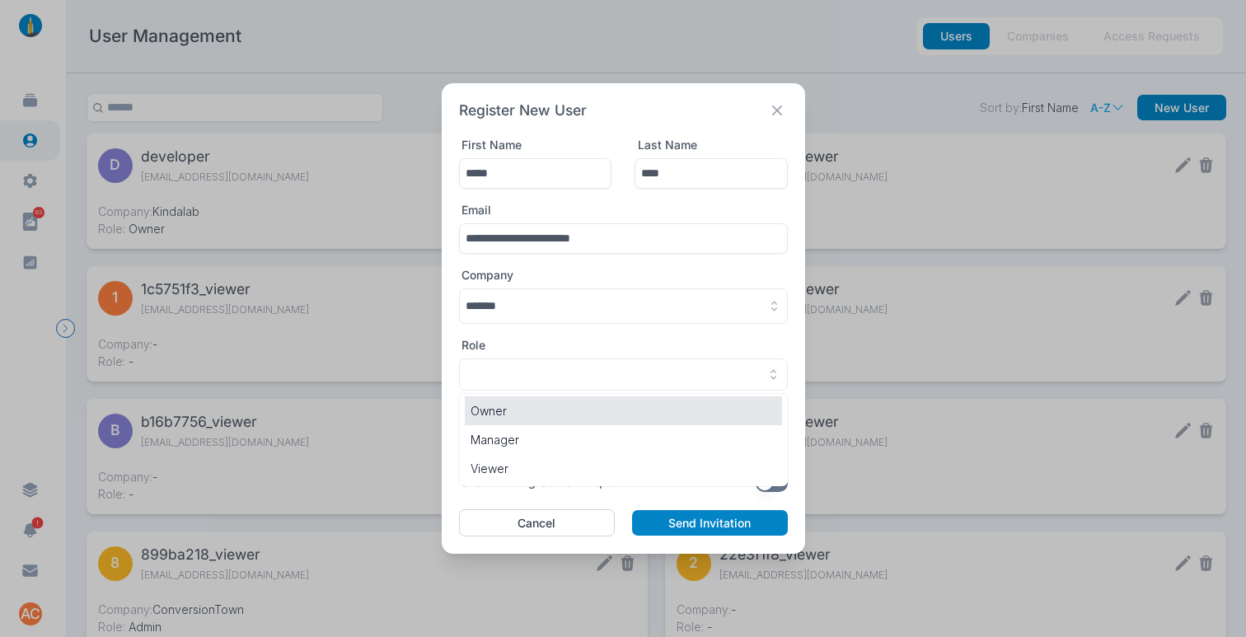
click at [523, 416] on p "Owner" at bounding box center [624, 410] width 306 height 17
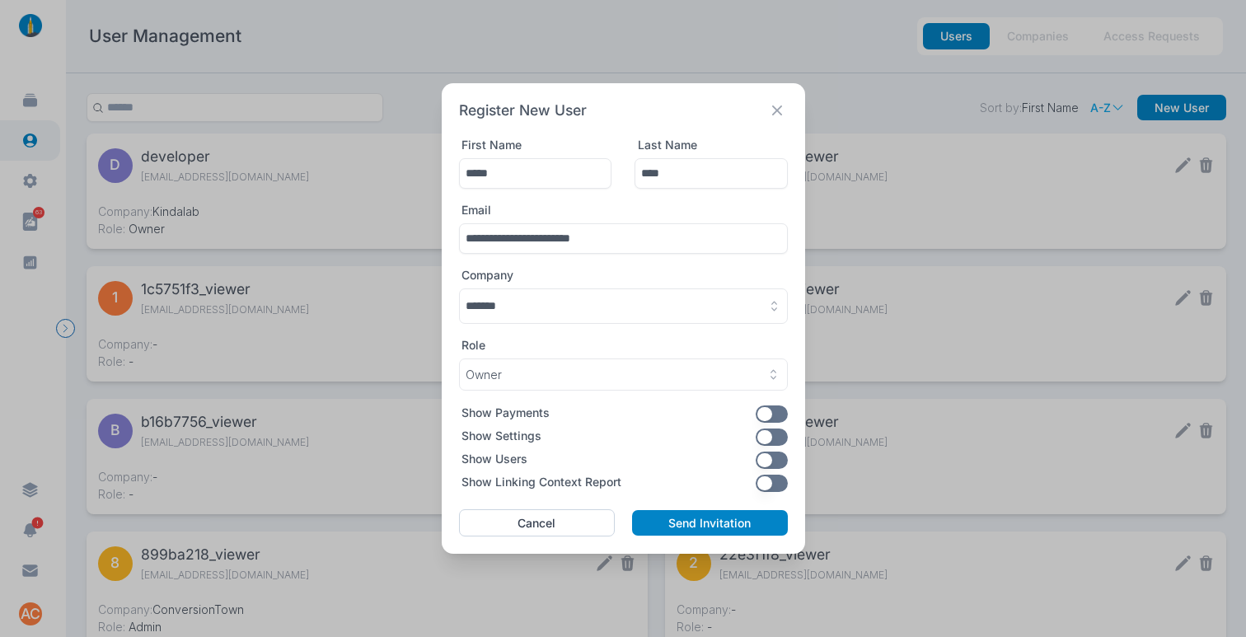
drag, startPoint x: 575, startPoint y: 311, endPoint x: 579, endPoint y: 318, distance: 8.5
click at [577, 311] on button "button" at bounding box center [623, 305] width 329 height 35
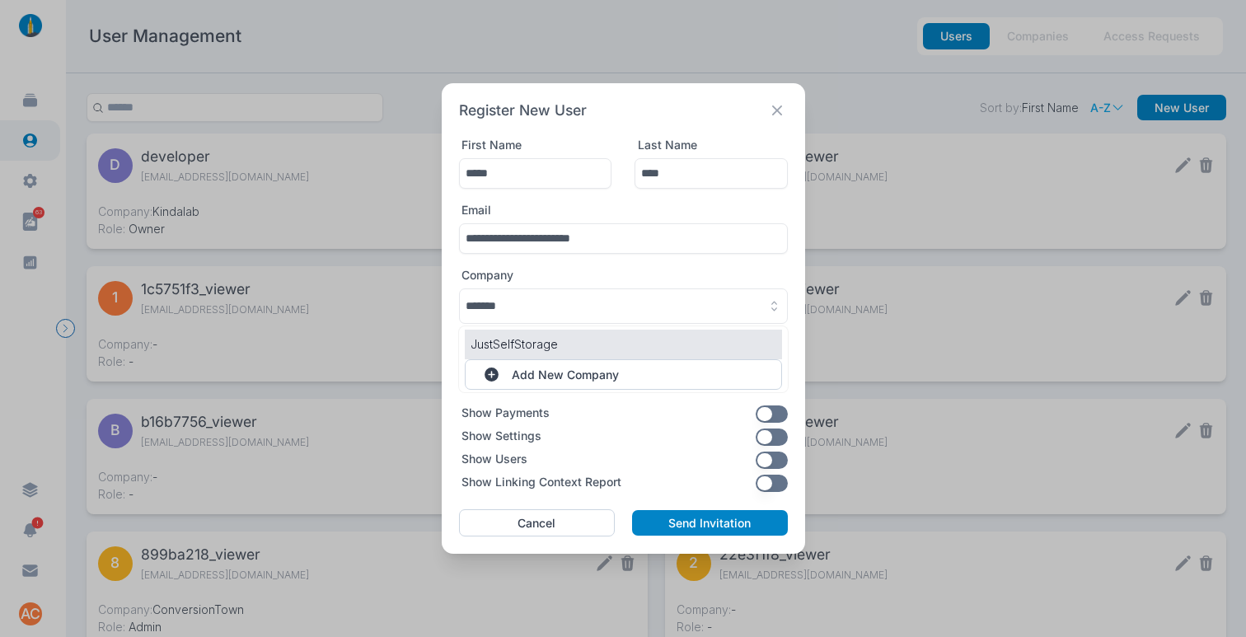
click at [548, 350] on p "JustSelfStorage" at bounding box center [624, 343] width 306 height 17
type input "**********"
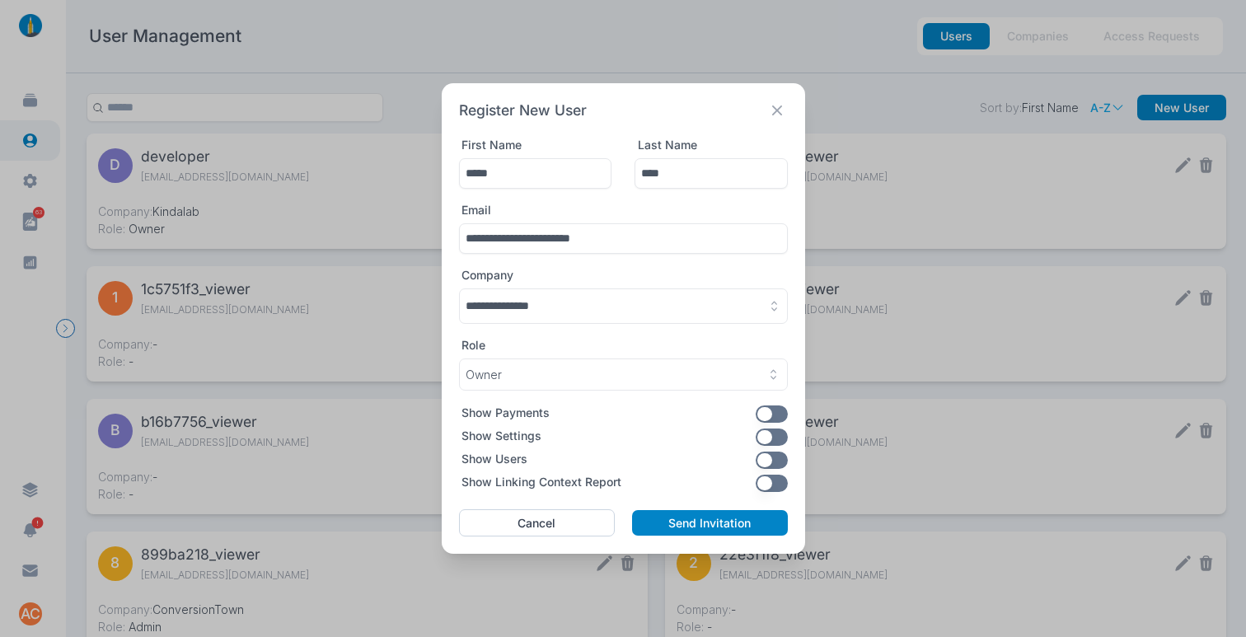
click at [776, 433] on button "button" at bounding box center [772, 436] width 32 height 17
click at [765, 483] on button "button" at bounding box center [772, 483] width 32 height 17
click at [696, 516] on button "Send Invitation" at bounding box center [709, 523] width 155 height 26
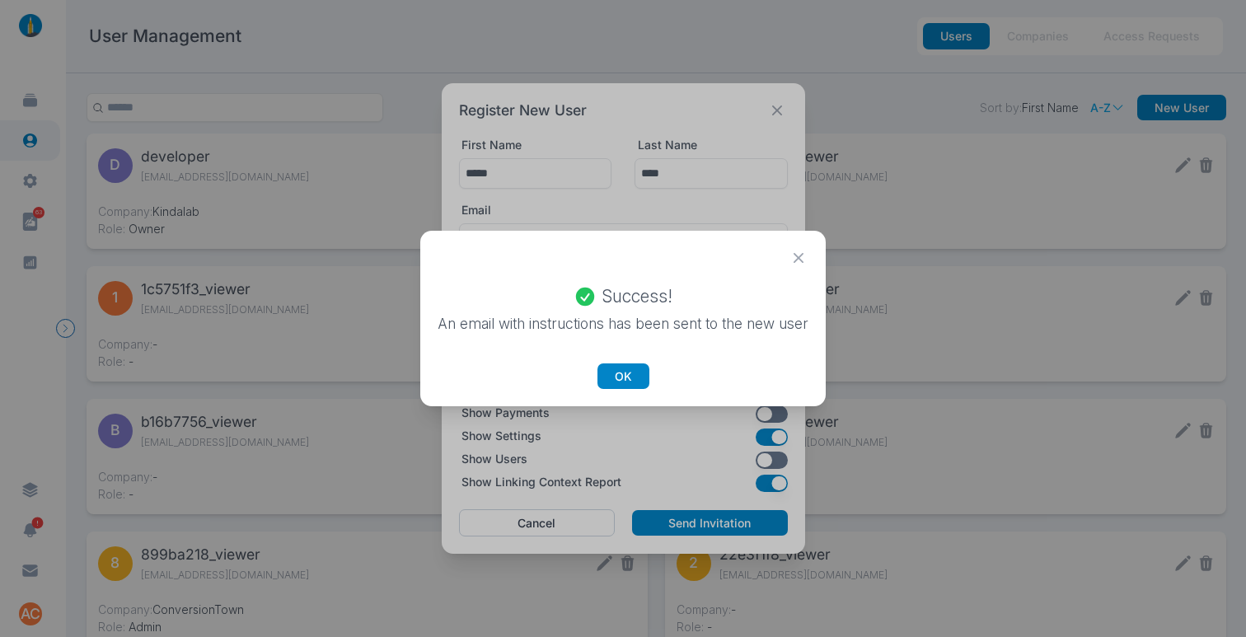
click at [613, 357] on div "Success! An email with instructions has been sent to the new user OK" at bounding box center [623, 337] width 371 height 104
click at [615, 375] on button "OK" at bounding box center [623, 376] width 52 height 26
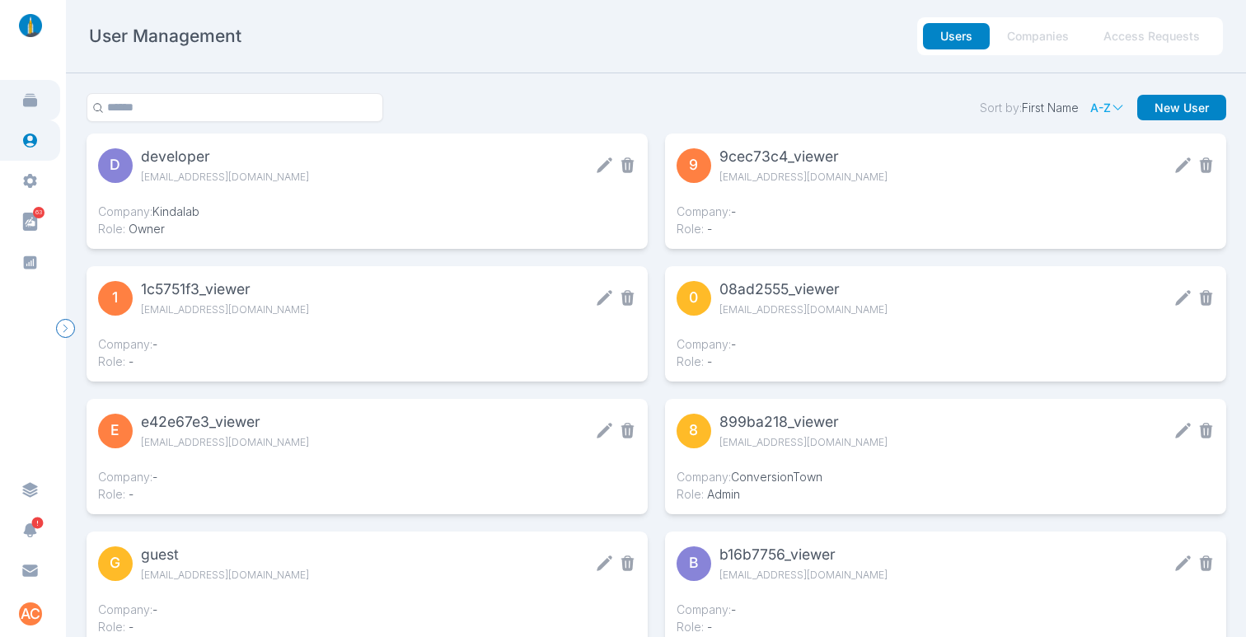
click at [41, 94] on link at bounding box center [30, 100] width 60 height 40
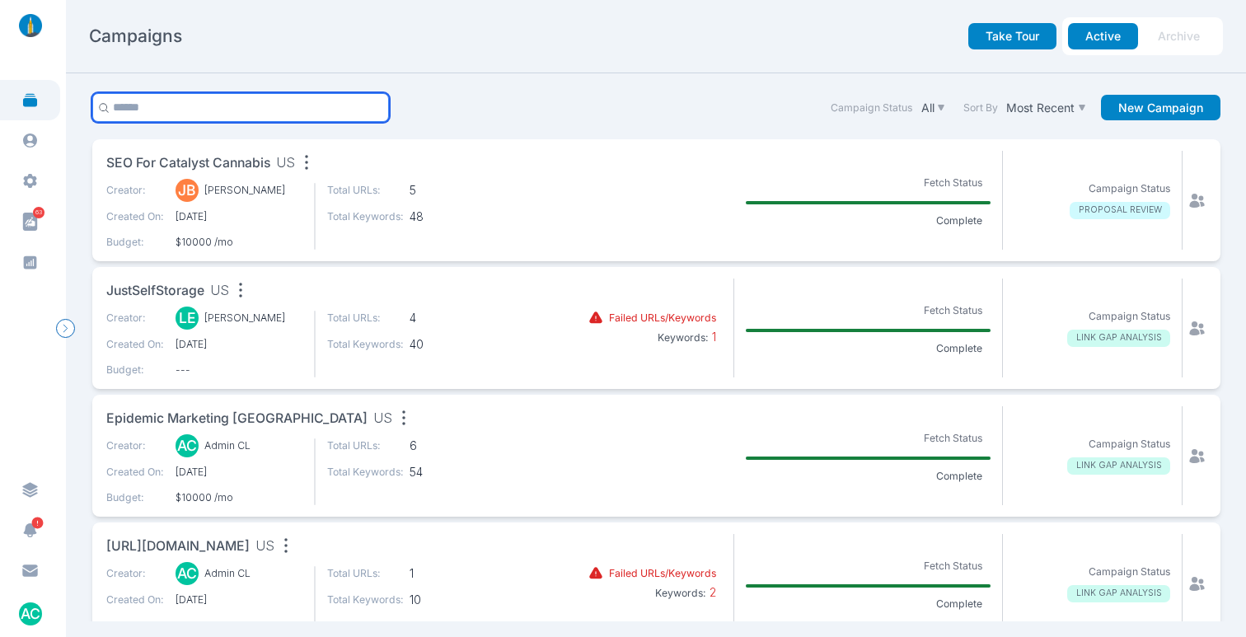
click at [193, 101] on input "text" at bounding box center [240, 107] width 297 height 29
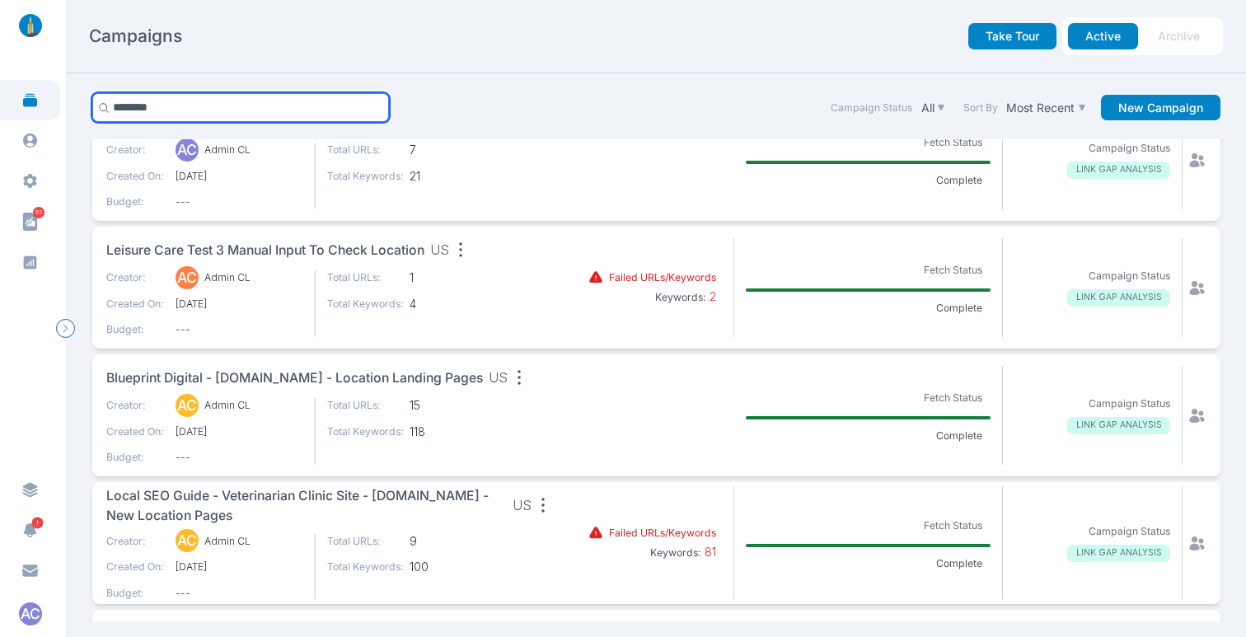
scroll to position [32, 0]
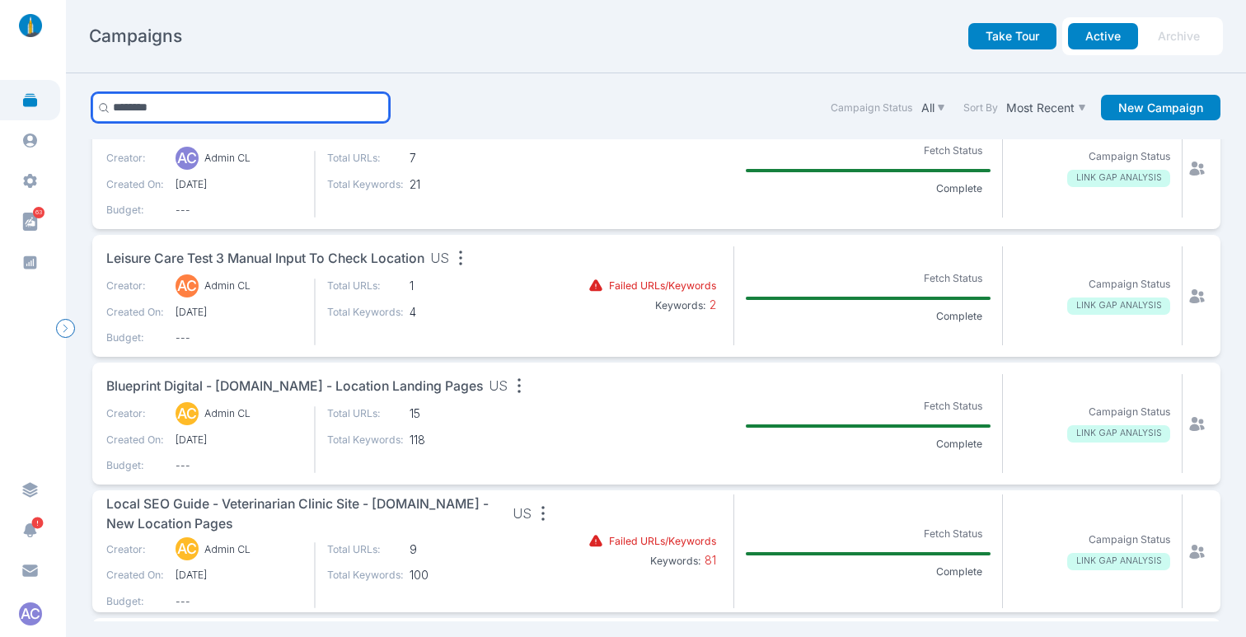
drag, startPoint x: 176, startPoint y: 107, endPoint x: 0, endPoint y: 101, distance: 175.6
click at [0, 101] on main "63 AC Campaigns Take Tour Active Archive ******** Campaign Status All Sort By M…" at bounding box center [623, 318] width 1246 height 637
type input "***"
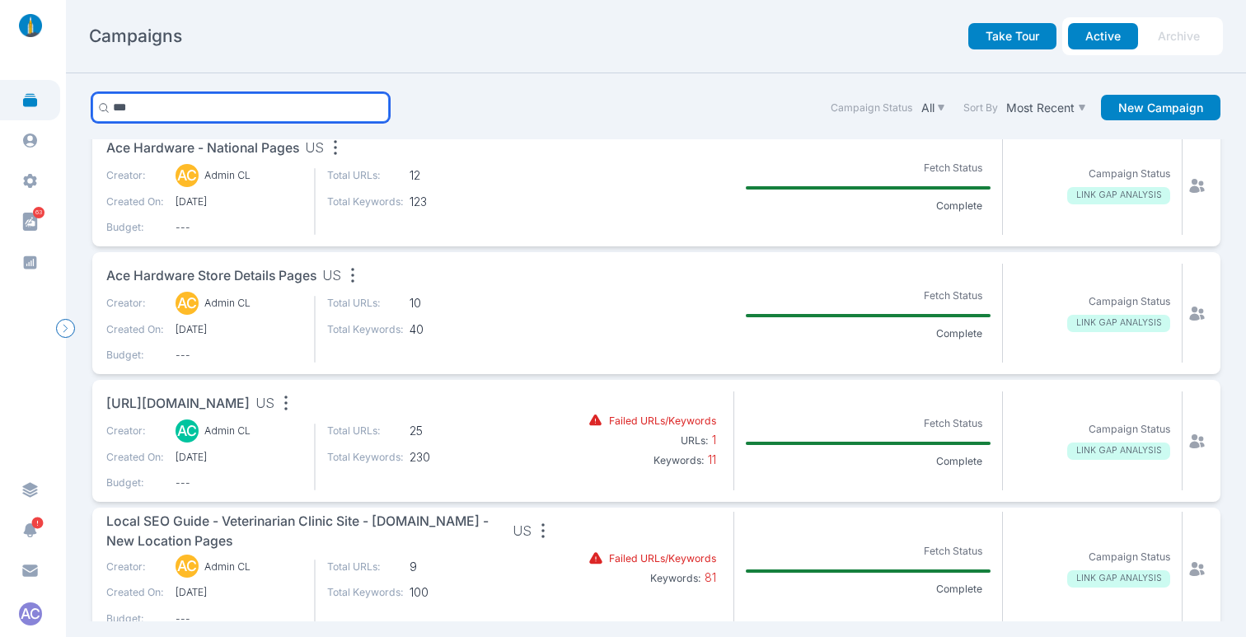
scroll to position [144, 0]
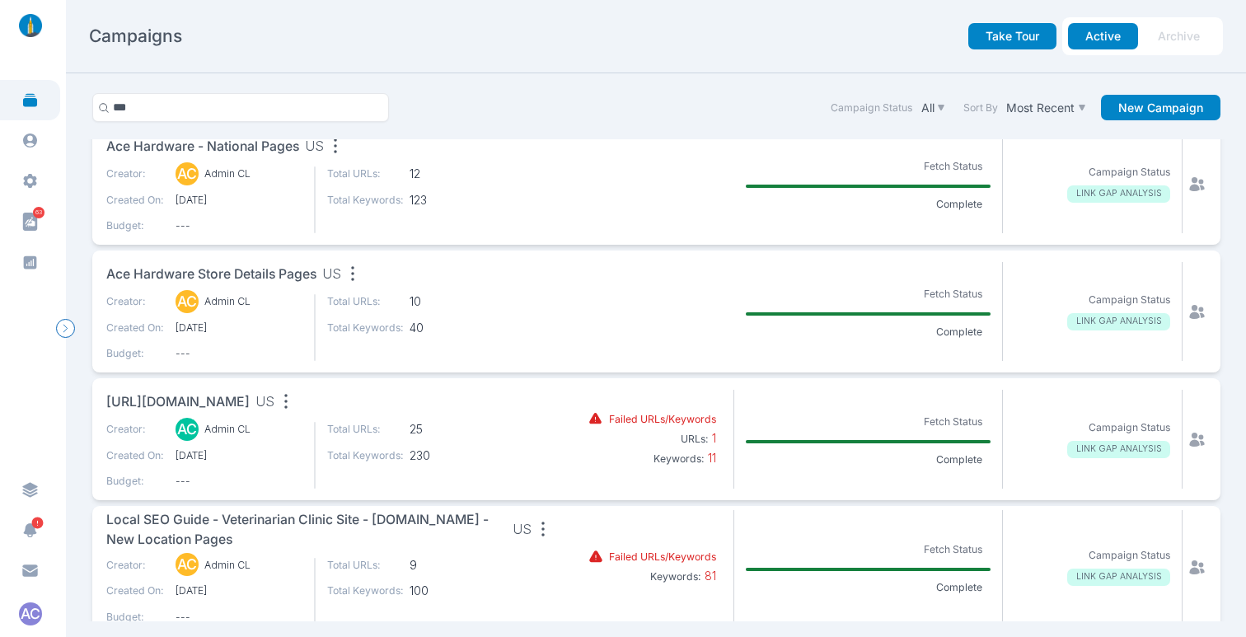
click at [496, 46] on div "Take Tour Active Archive" at bounding box center [845, 36] width 756 height 38
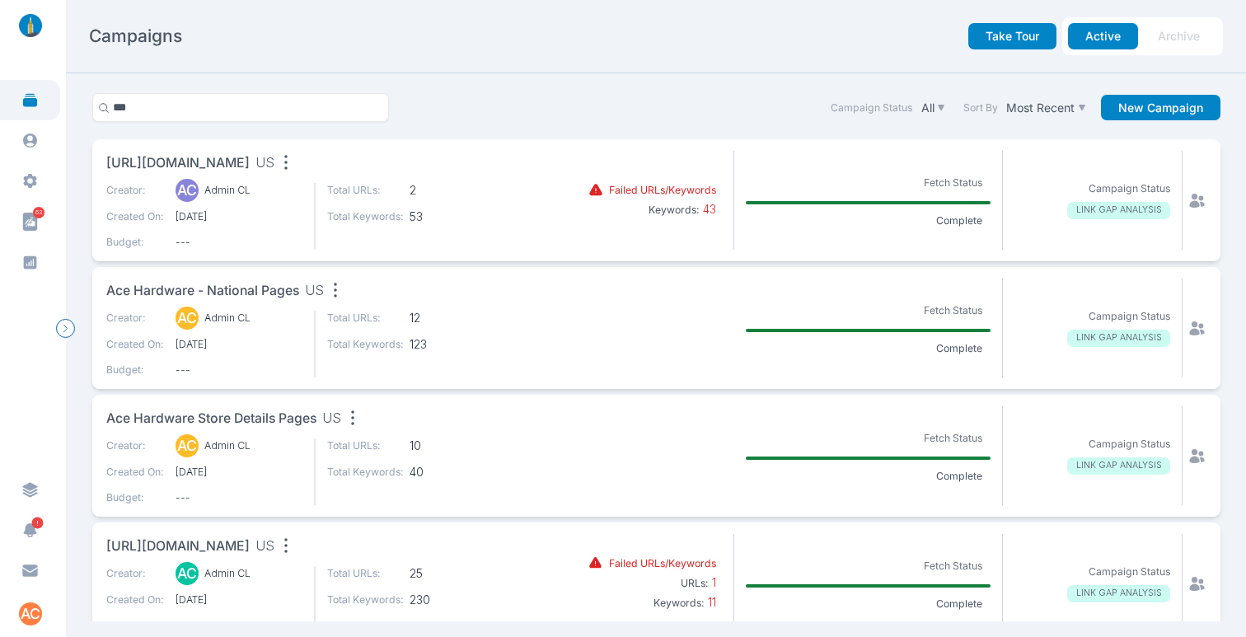
click at [252, 290] on span "Ace Hardware - National Pages" at bounding box center [202, 291] width 193 height 21
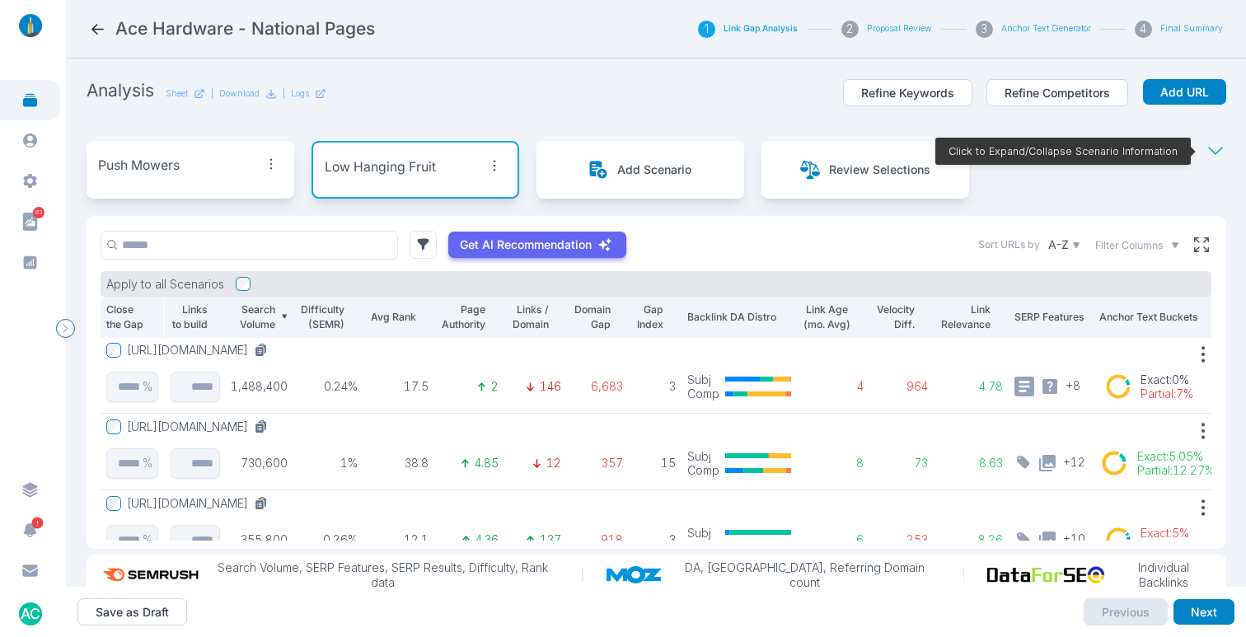
click at [91, 32] on icon at bounding box center [97, 29] width 17 height 17
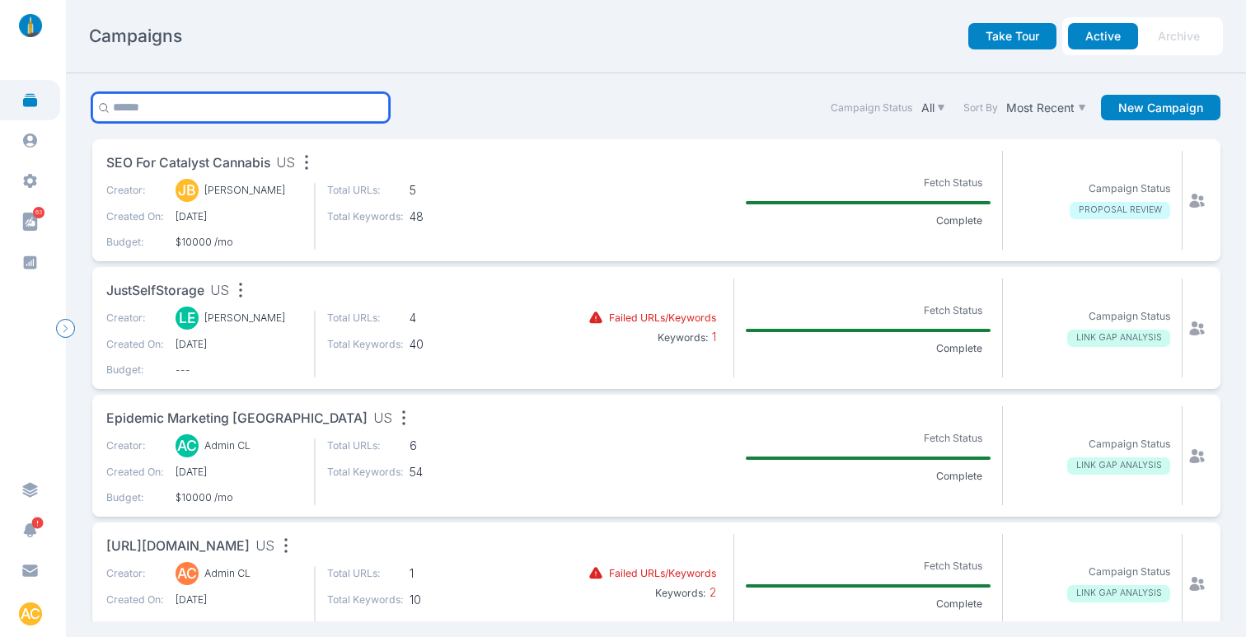
click at [205, 113] on input "text" at bounding box center [240, 107] width 297 height 29
type input "*"
type input "**********"
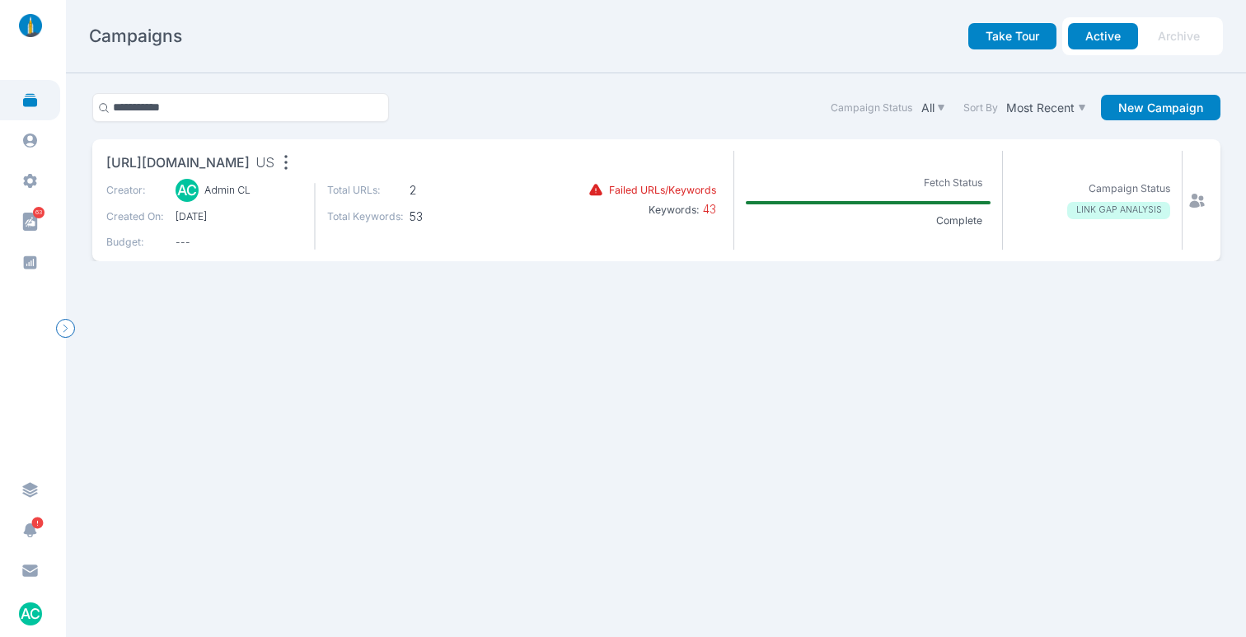
click at [250, 166] on span "[URL][DOMAIN_NAME]" at bounding box center [177, 163] width 143 height 21
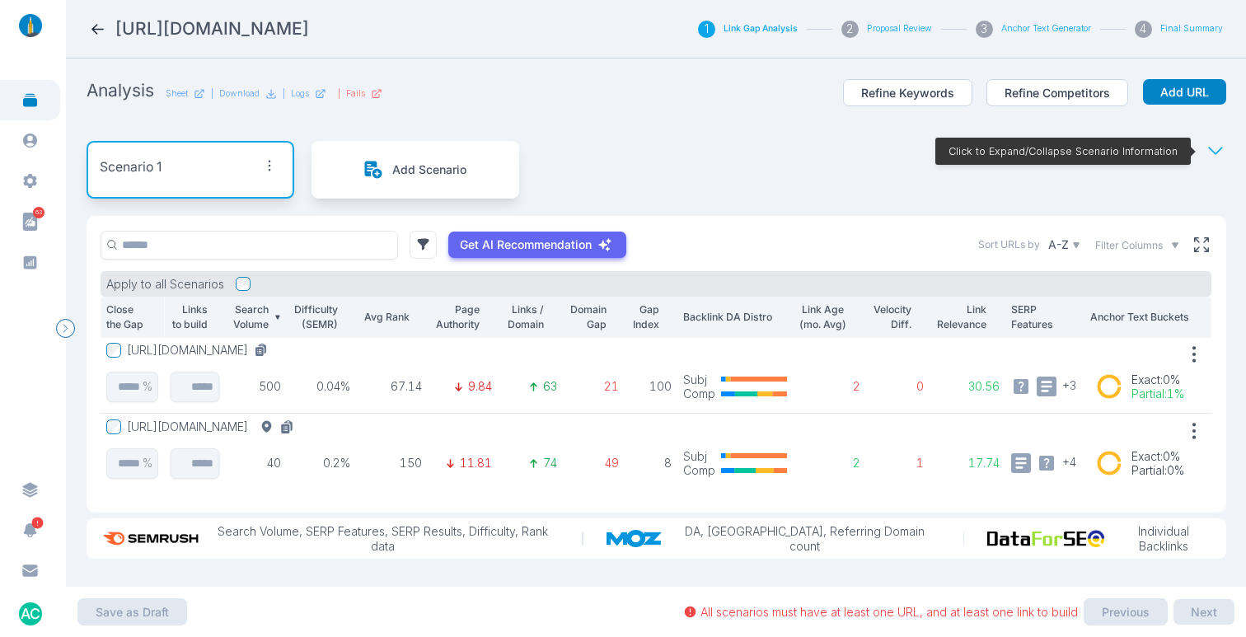
click at [274, 350] on button "[URL][DOMAIN_NAME]" at bounding box center [200, 350] width 147 height 15
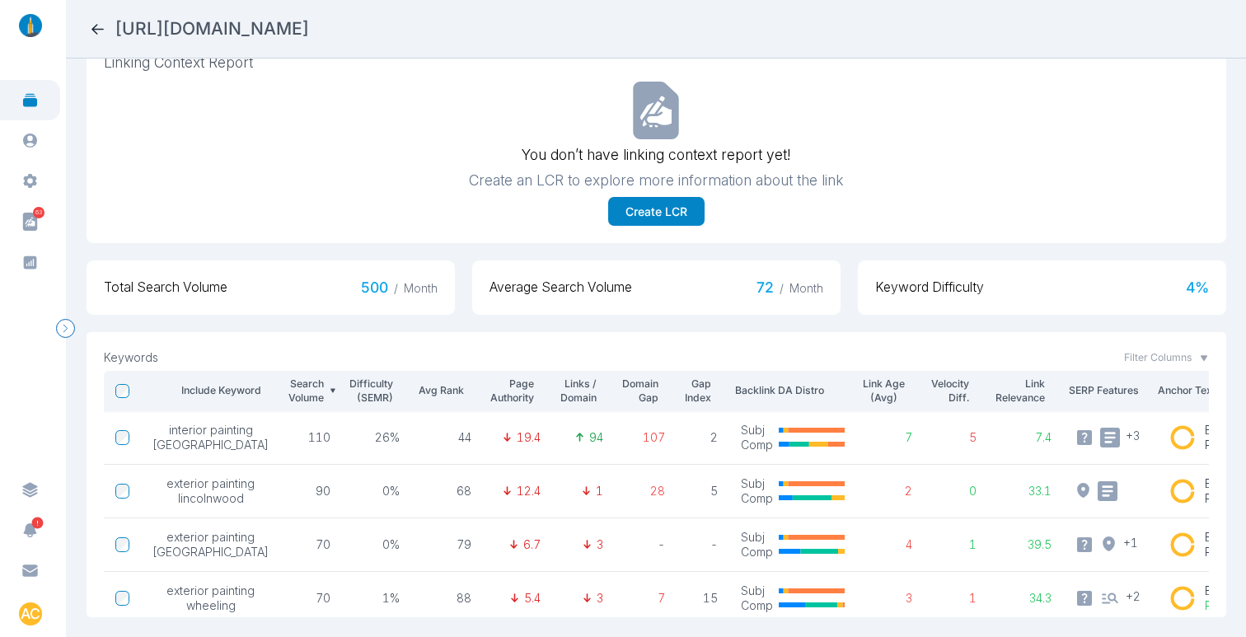
click at [96, 29] on icon at bounding box center [97, 29] width 17 height 17
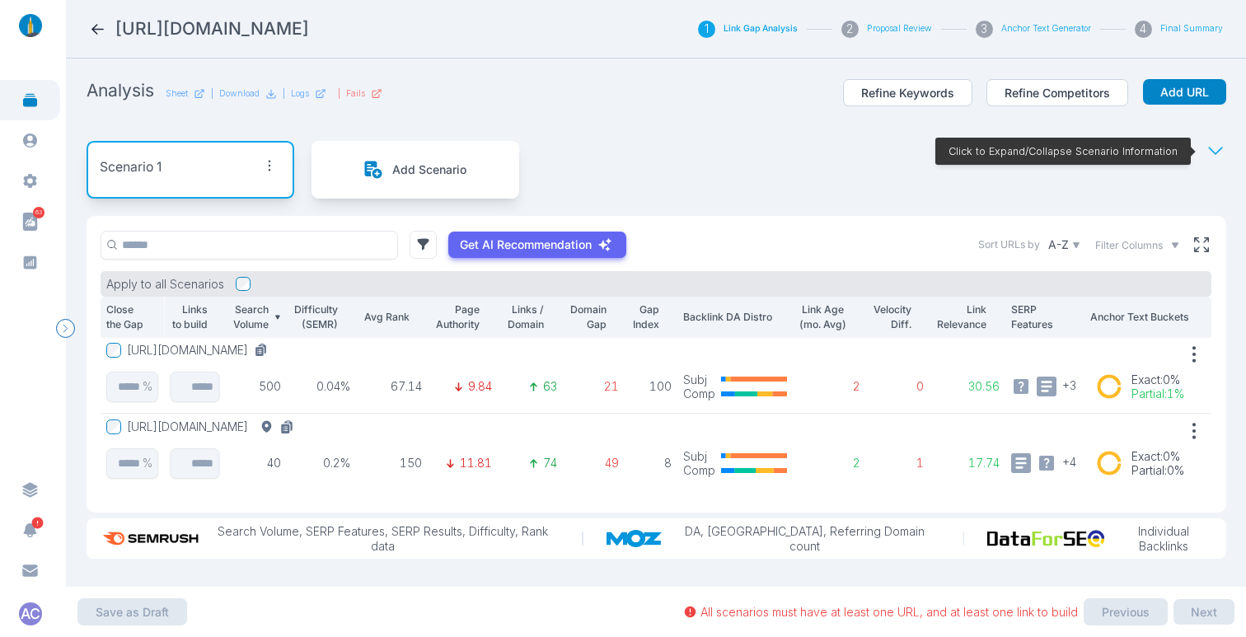
click at [300, 422] on button "[URL][DOMAIN_NAME]" at bounding box center [213, 426] width 173 height 15
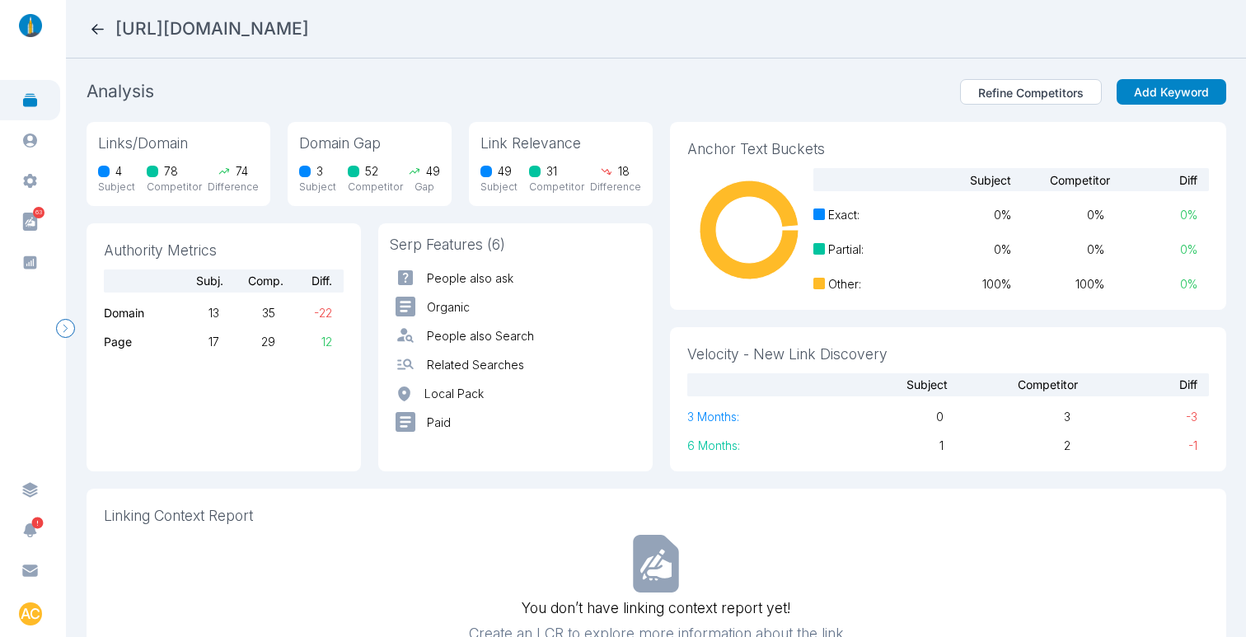
click at [97, 28] on icon at bounding box center [97, 29] width 12 height 11
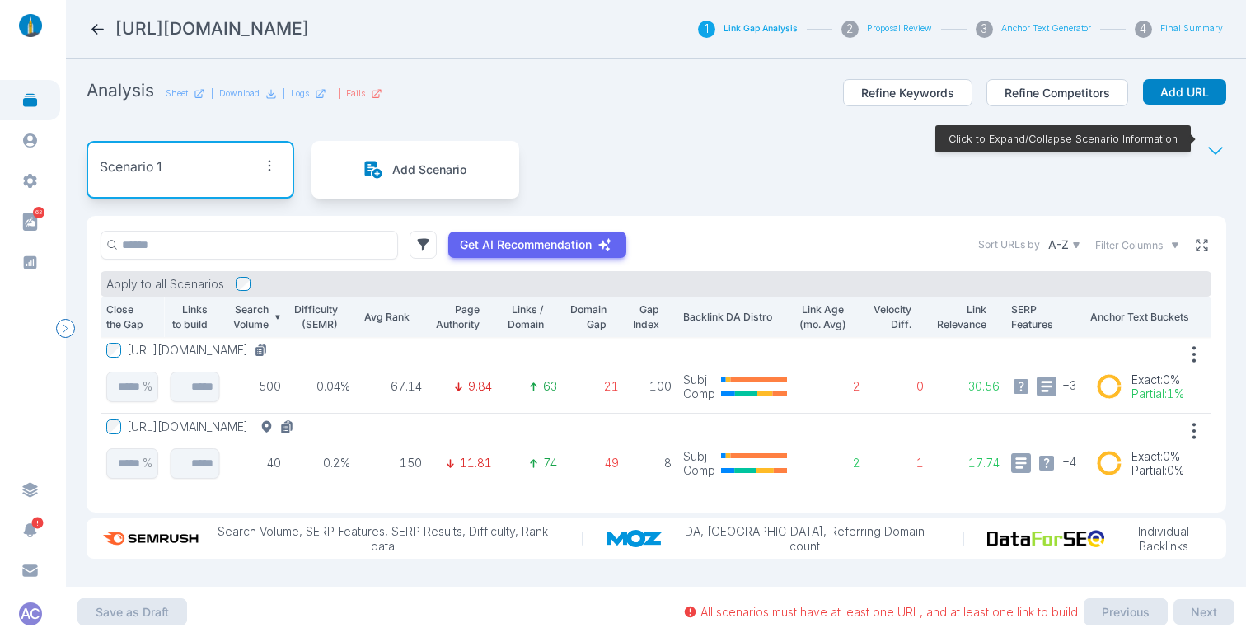
scroll to position [12, 0]
click at [1191, 242] on div "Get AI Recommendation Sort URLs by A-Z Filter Columns" at bounding box center [656, 245] width 1111 height 29
click at [1194, 237] on icon at bounding box center [1201, 244] width 15 height 15
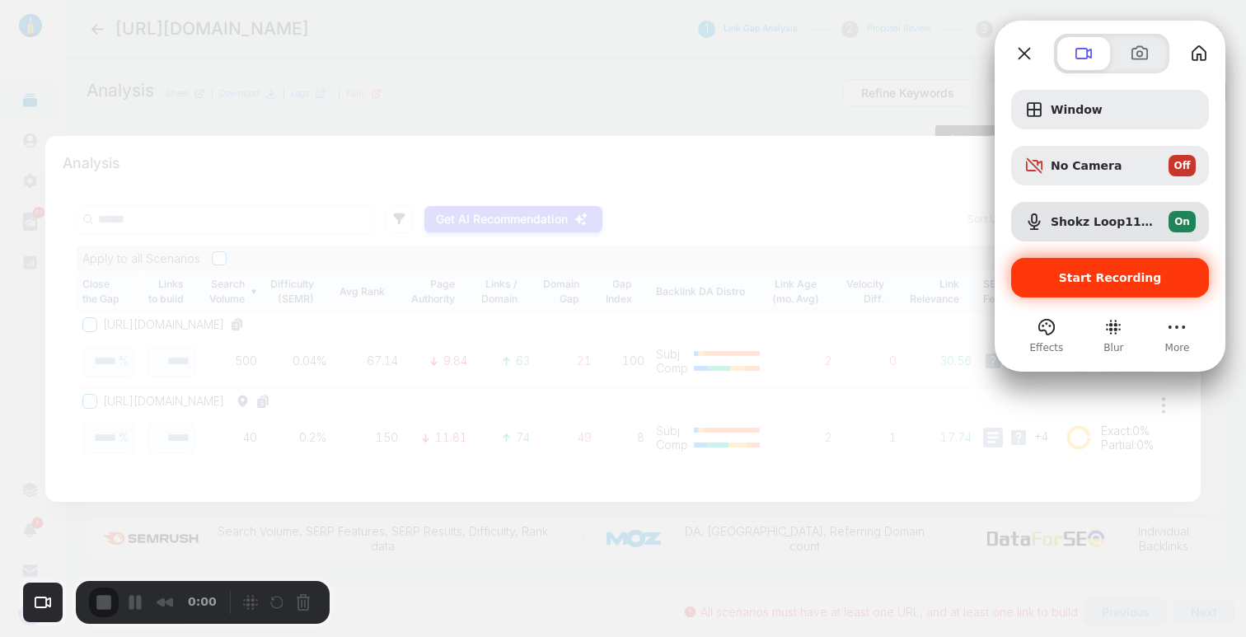
click at [1101, 272] on span "Start Recording" at bounding box center [1110, 277] width 103 height 13
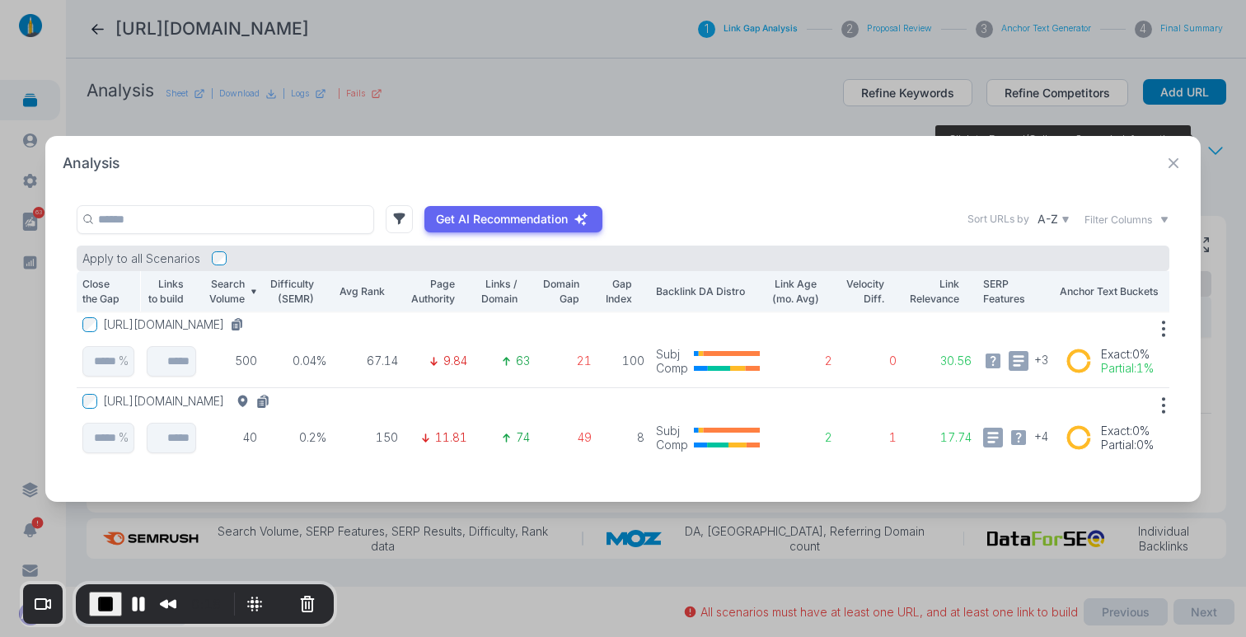
click at [250, 320] on button "[URL][DOMAIN_NAME]" at bounding box center [176, 324] width 147 height 15
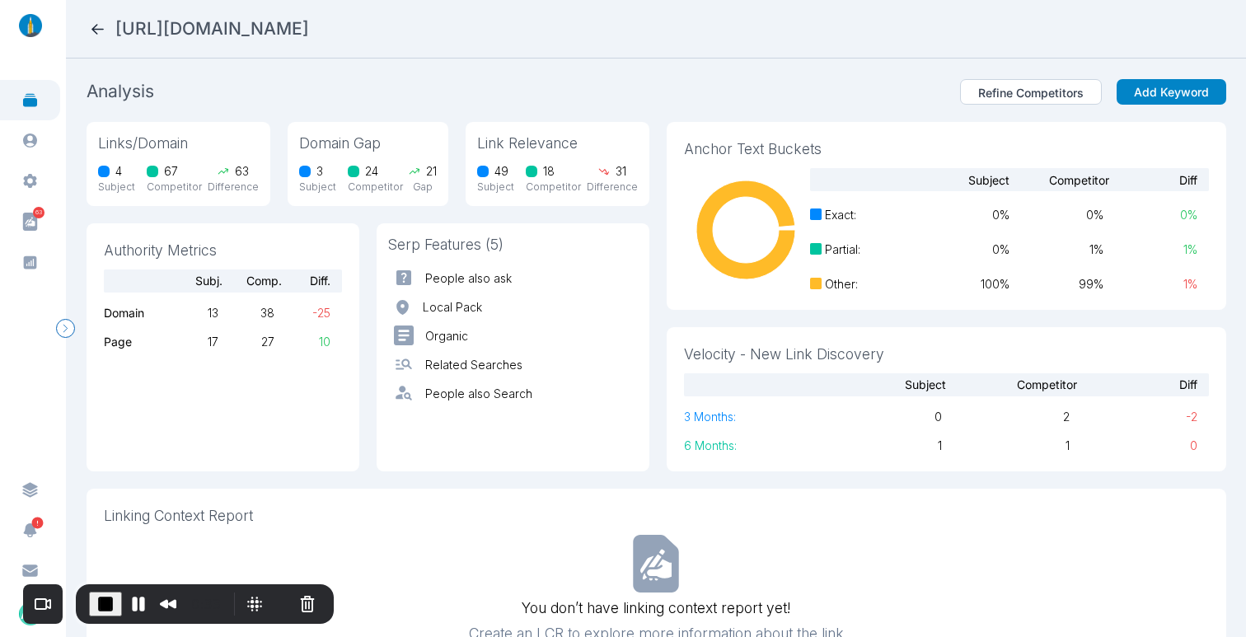
click at [96, 22] on icon at bounding box center [97, 29] width 17 height 17
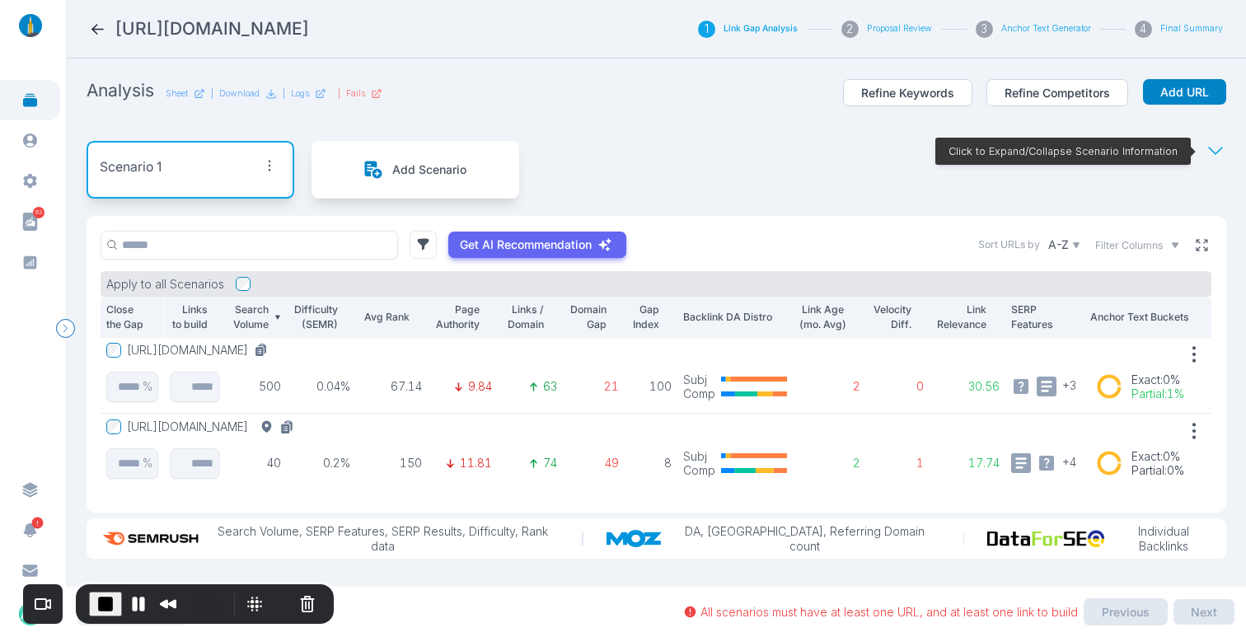
click at [1194, 245] on icon at bounding box center [1201, 244] width 15 height 15
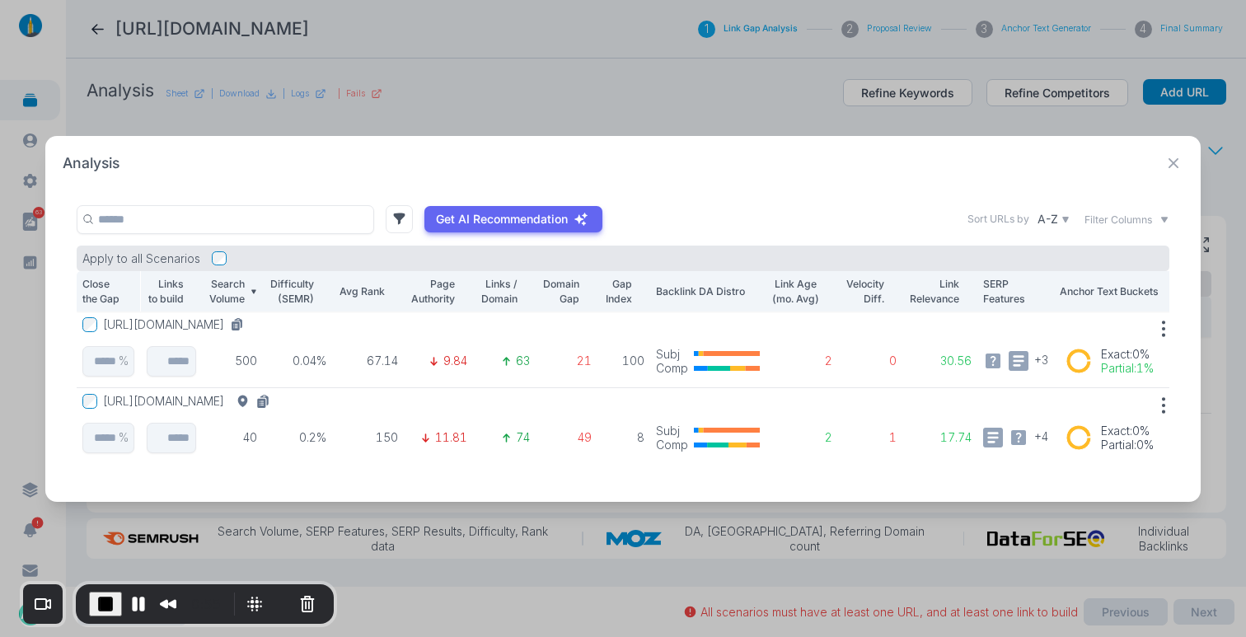
click at [250, 317] on button "[URL][DOMAIN_NAME]" at bounding box center [176, 324] width 147 height 15
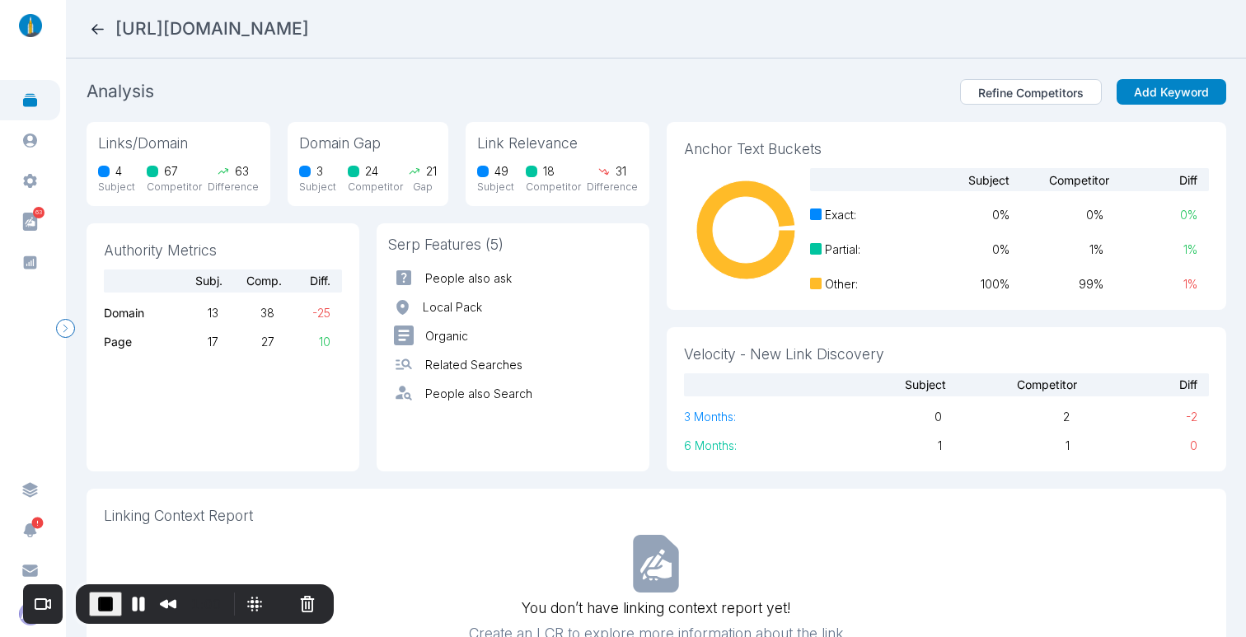
click at [92, 28] on icon at bounding box center [97, 29] width 12 height 11
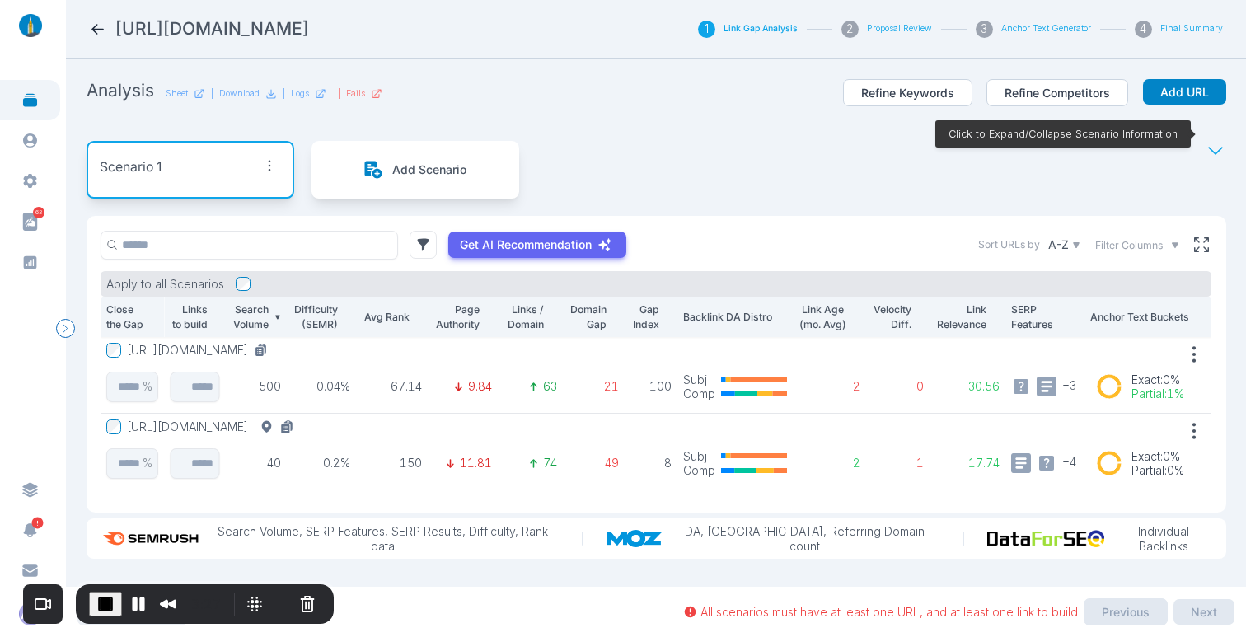
click at [300, 419] on button "[URL][DOMAIN_NAME]" at bounding box center [213, 426] width 173 height 15
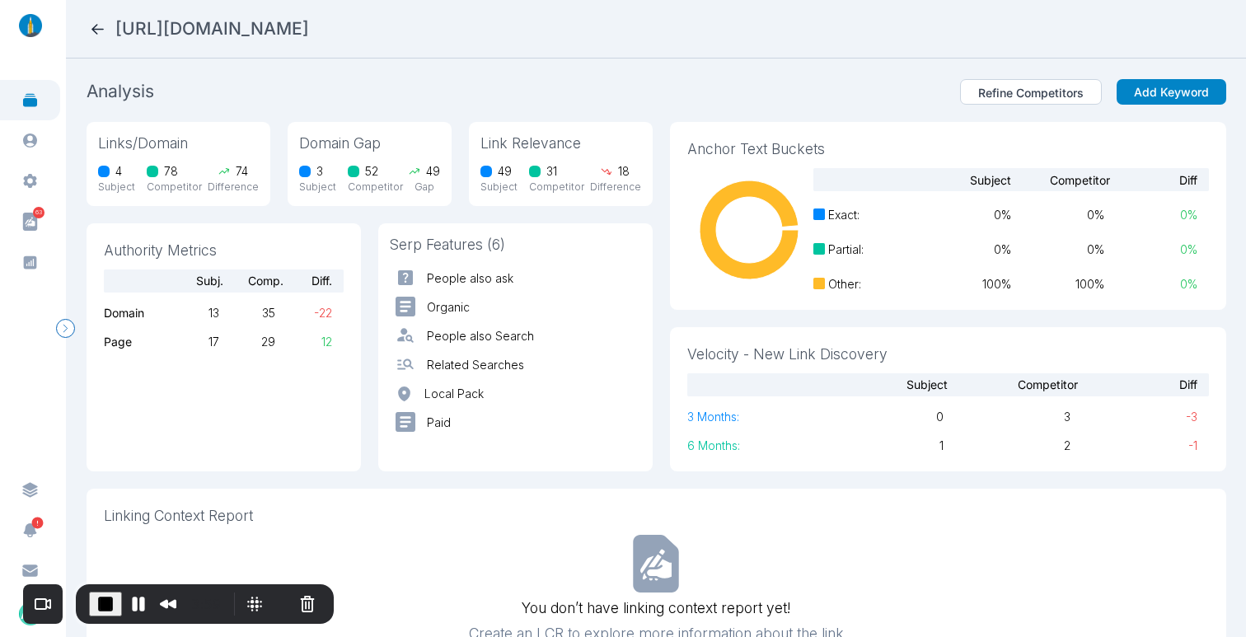
click at [96, 25] on icon at bounding box center [97, 29] width 12 height 11
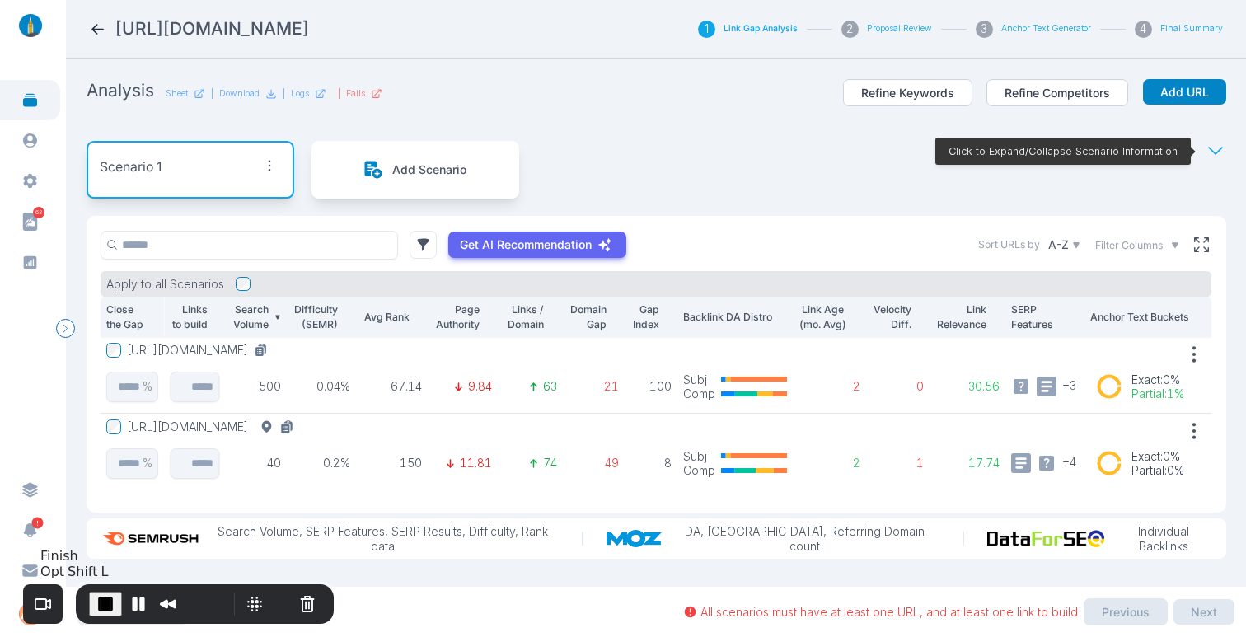
click at [100, 600] on span "End Recording" at bounding box center [106, 604] width 20 height 20
